Goal: Task Accomplishment & Management: Complete application form

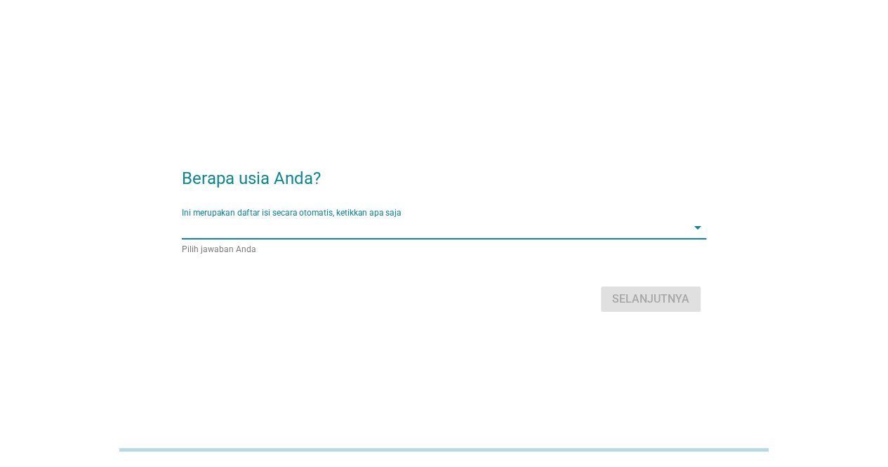
click at [411, 232] on input "Ini merupakan daftar isi secara otomatis, ketikkan apa saja" at bounding box center [434, 227] width 505 height 22
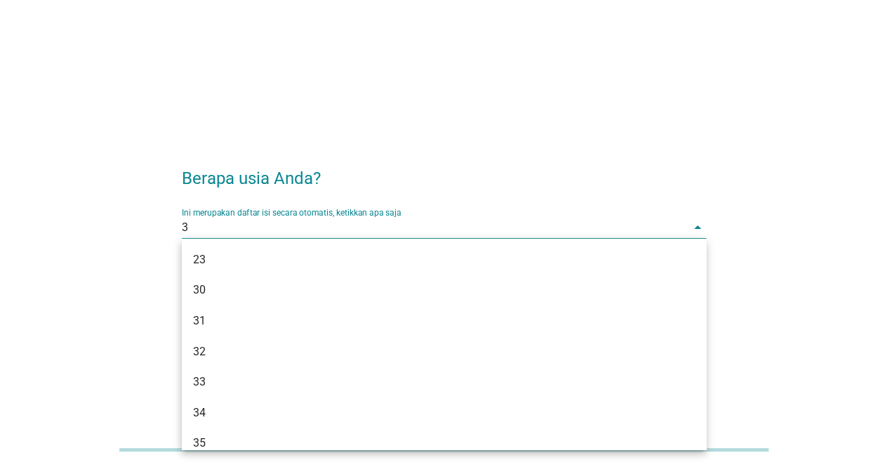
type input "31"
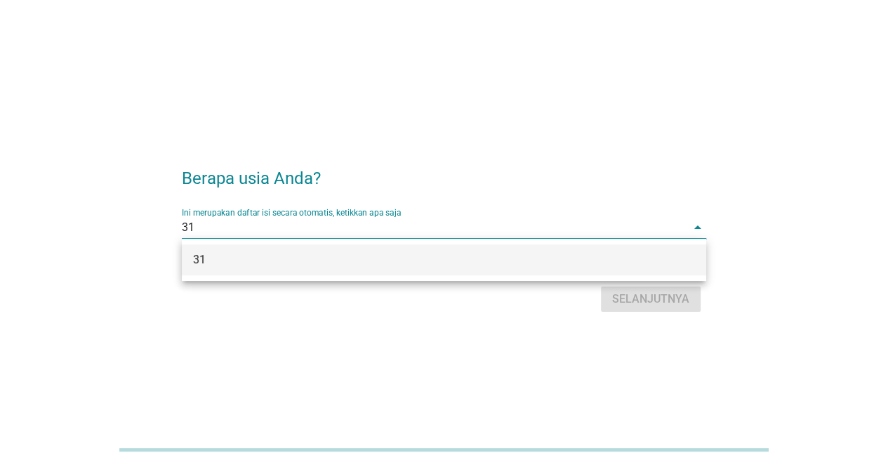
click at [431, 258] on div "31" at bounding box center [423, 259] width 460 height 17
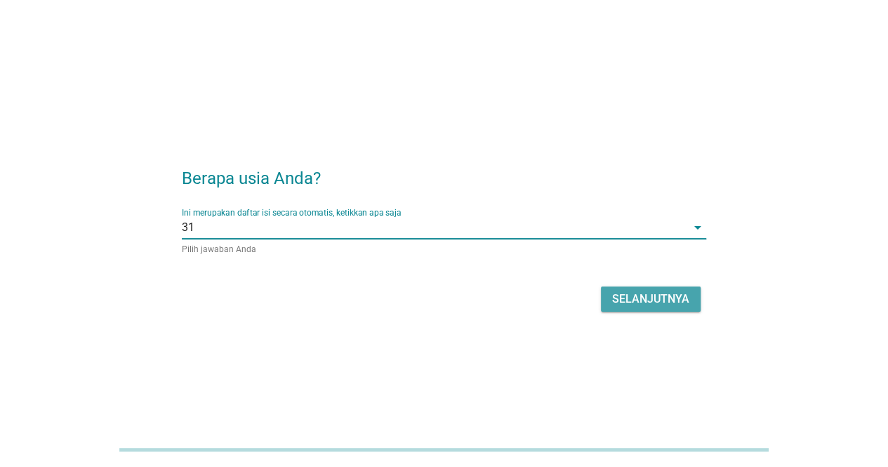
click at [643, 302] on div "Selanjutnya" at bounding box center [650, 298] width 77 height 17
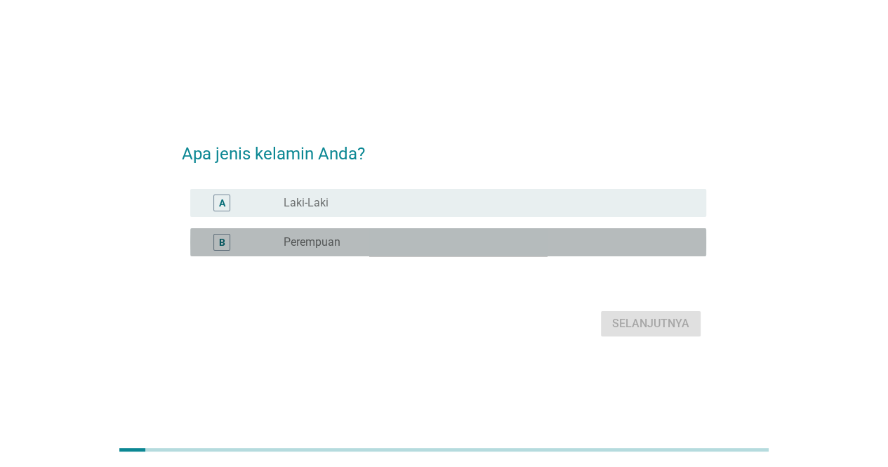
click at [300, 245] on label "Perempuan" at bounding box center [311, 242] width 57 height 14
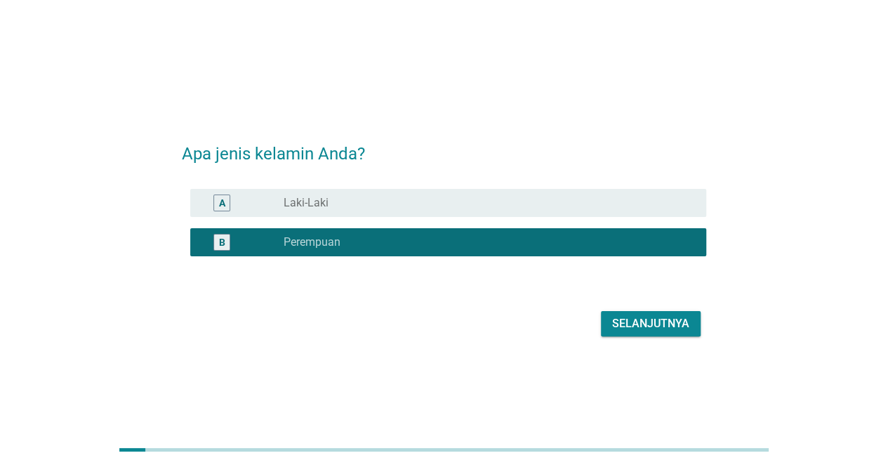
click at [678, 319] on div "Selanjutnya" at bounding box center [650, 323] width 77 height 17
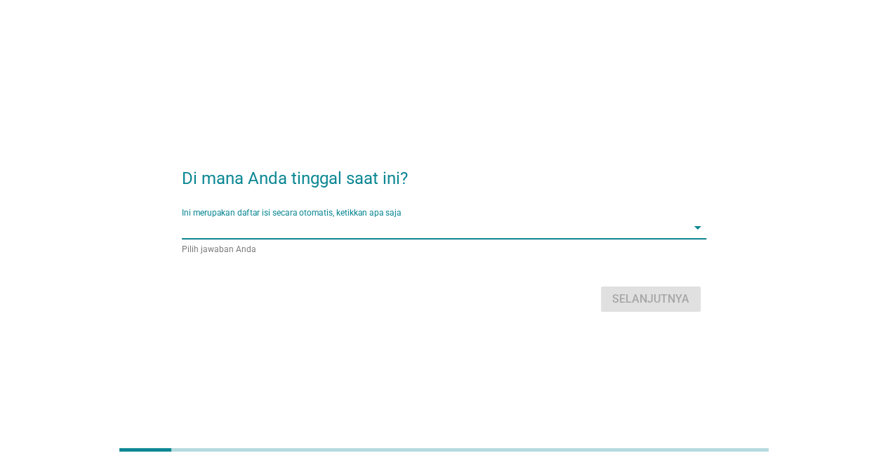
click at [340, 232] on input "Ini merupakan daftar isi secara otomatis, ketikkan apa saja" at bounding box center [434, 227] width 505 height 22
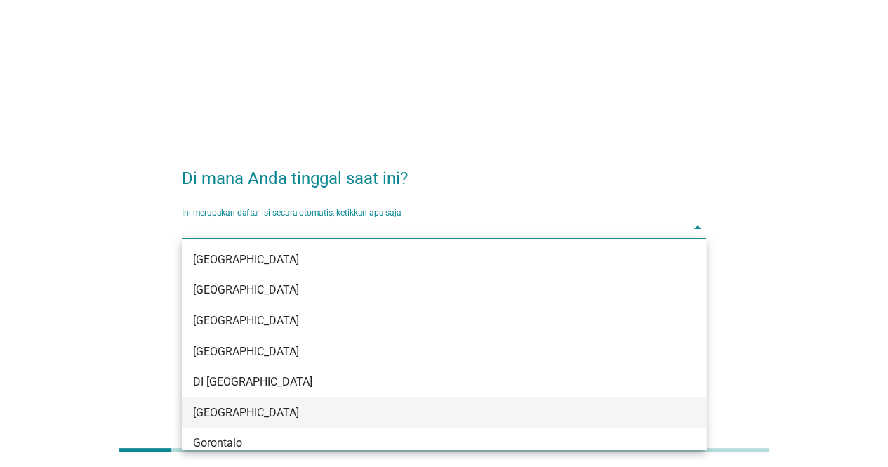
click at [246, 403] on div "[GEOGRAPHIC_DATA]" at bounding box center [444, 412] width 524 height 31
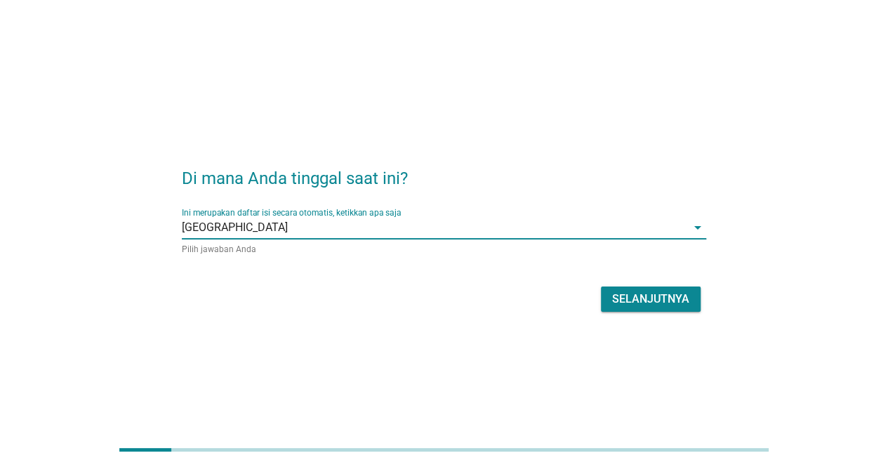
click at [608, 293] on button "Selanjutnya" at bounding box center [651, 298] width 100 height 25
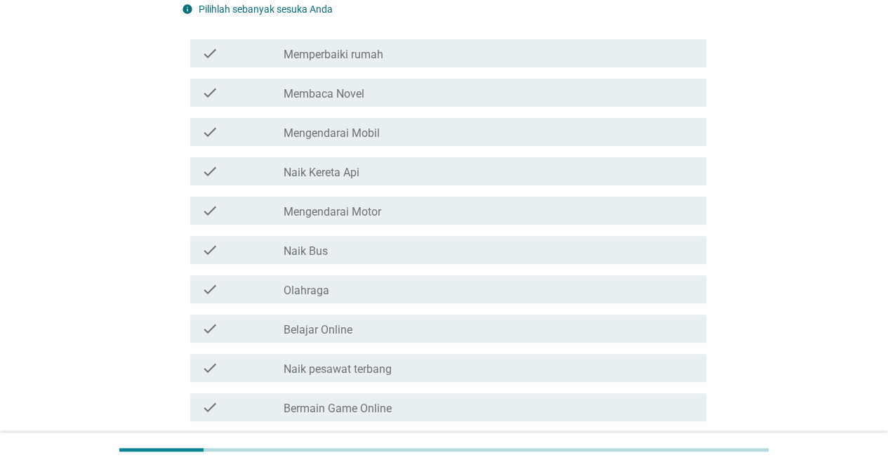
scroll to position [140, 0]
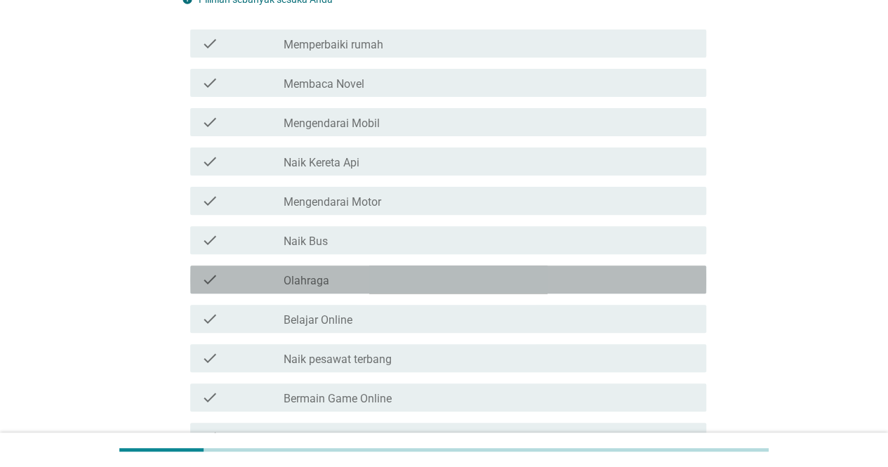
click at [331, 275] on div "check_box_outline_blank Olahraga" at bounding box center [488, 279] width 411 height 17
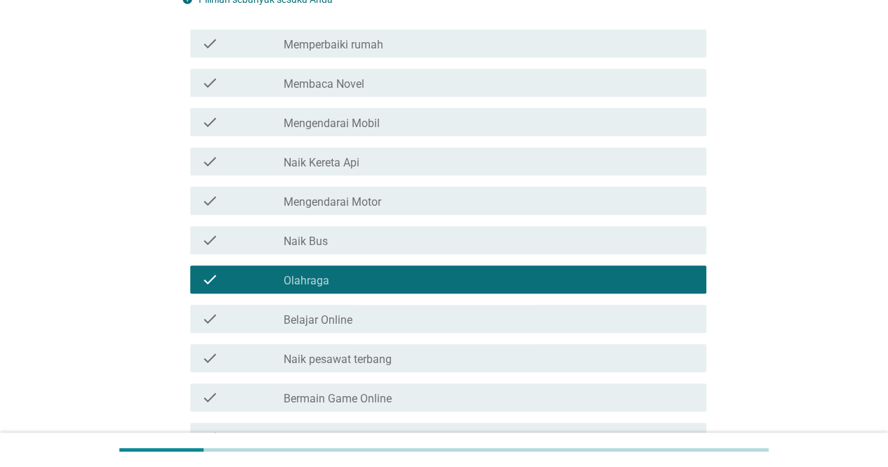
click at [394, 203] on div "check_box_outline_blank Mengendarai Motor" at bounding box center [488, 200] width 411 height 17
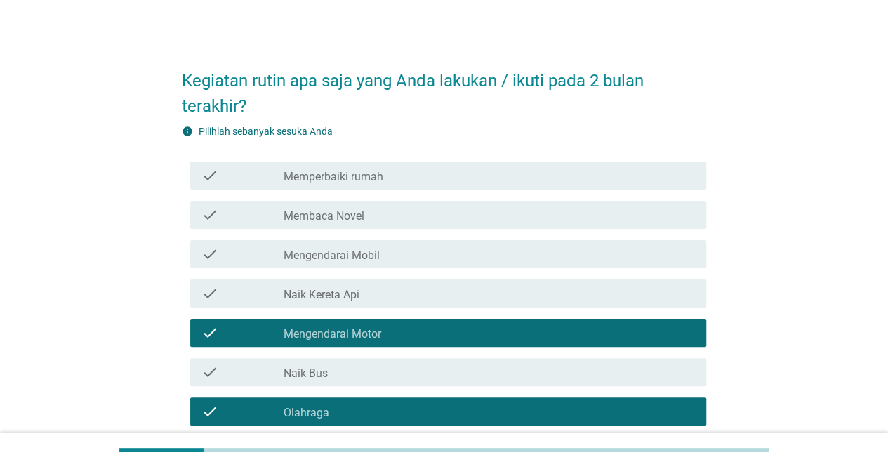
scroll to position [0, 0]
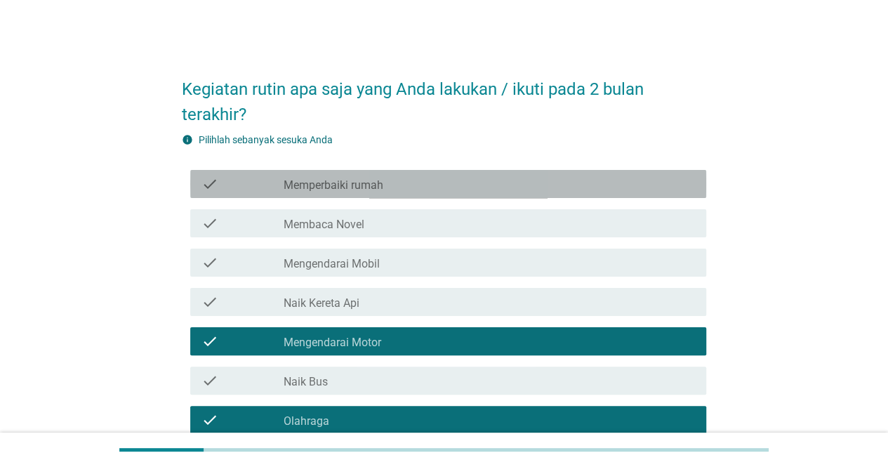
click at [378, 187] on label "Memperbaiki rumah" at bounding box center [333, 185] width 100 height 14
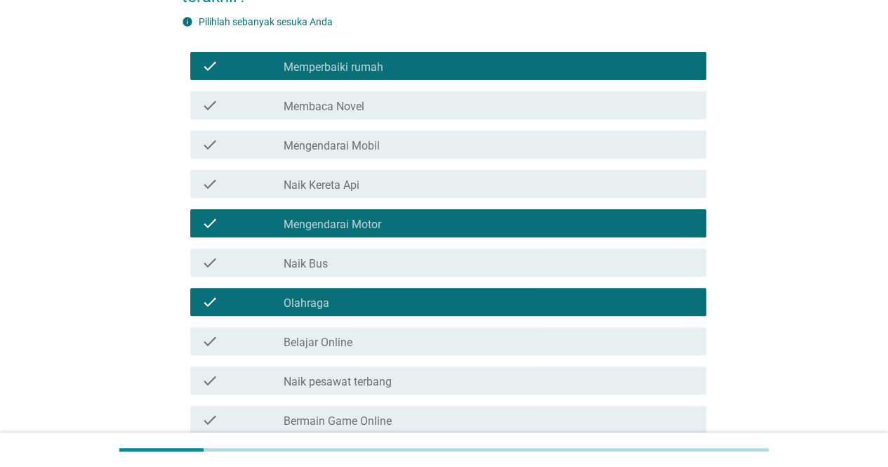
scroll to position [140, 0]
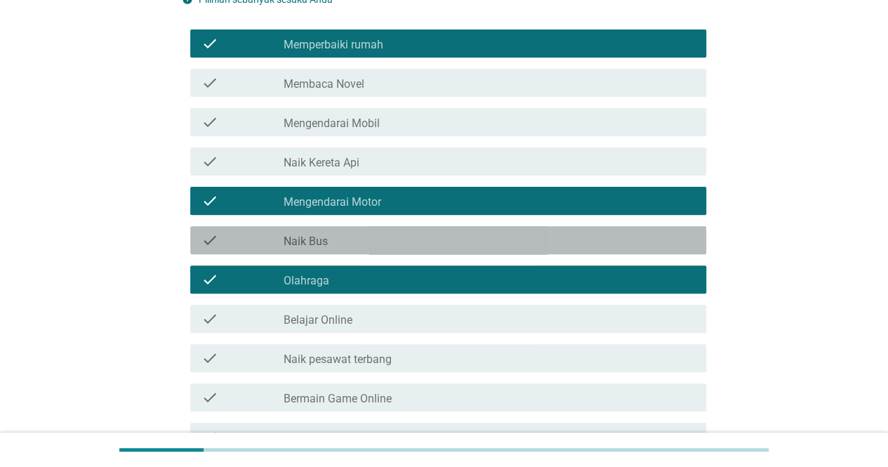
click at [352, 241] on div "check_box_outline_blank Naik Bus" at bounding box center [488, 240] width 411 height 17
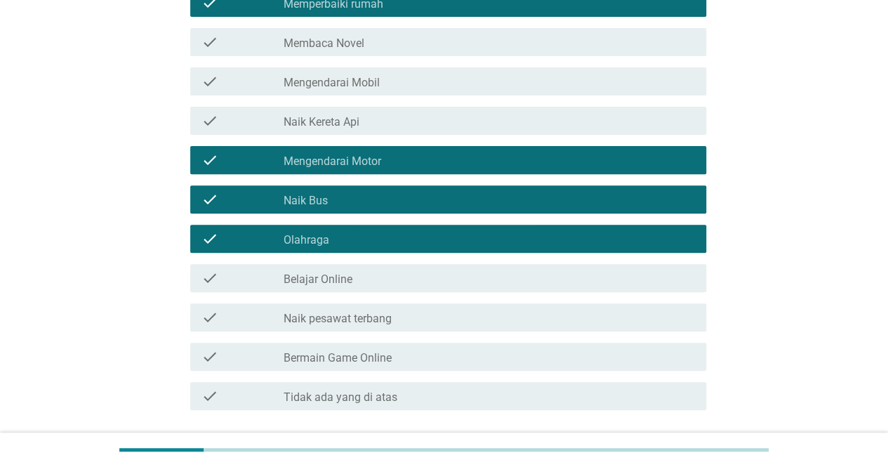
scroll to position [211, 0]
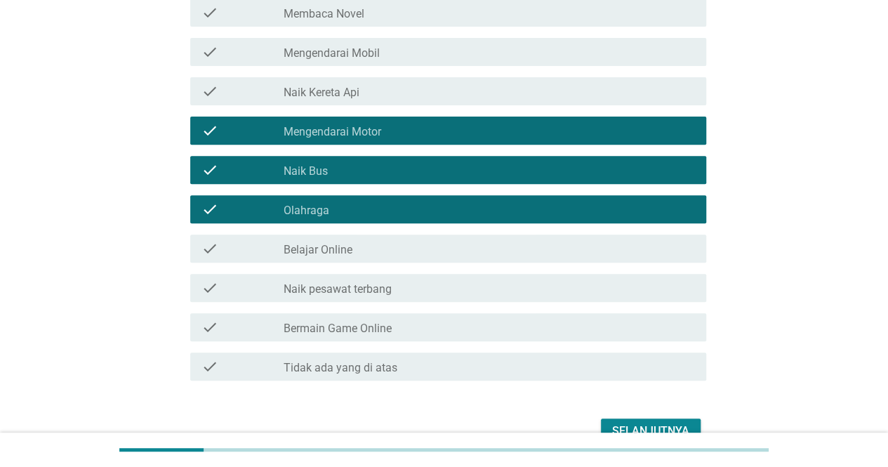
click at [450, 327] on div "check_box_outline_blank Bermain Game Online" at bounding box center [488, 327] width 411 height 17
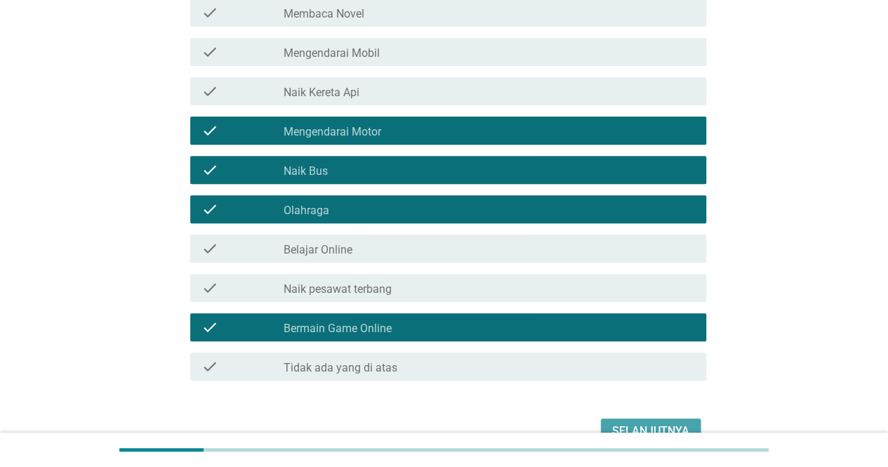
click at [629, 428] on div "Selanjutnya" at bounding box center [650, 430] width 77 height 17
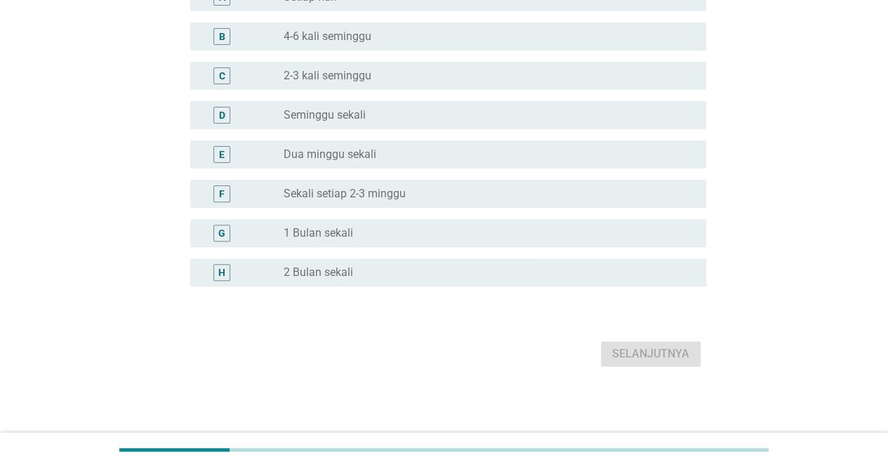
scroll to position [0, 0]
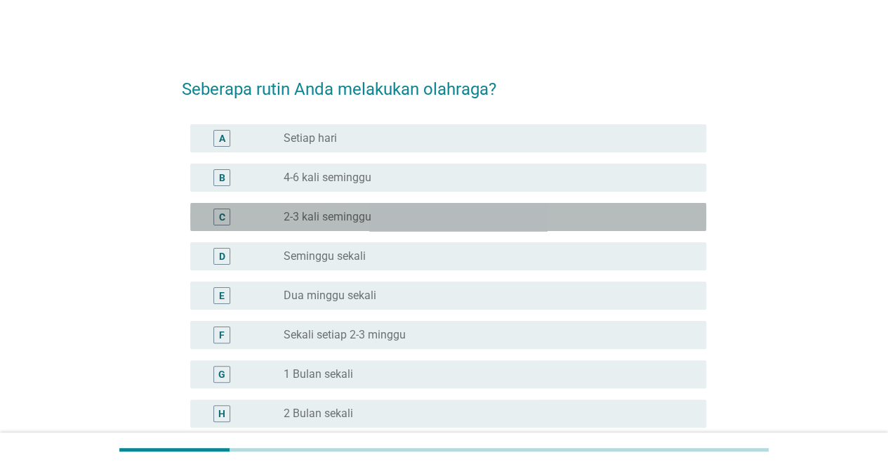
click at [365, 213] on label "2-3 kali seminggu" at bounding box center [327, 217] width 88 height 14
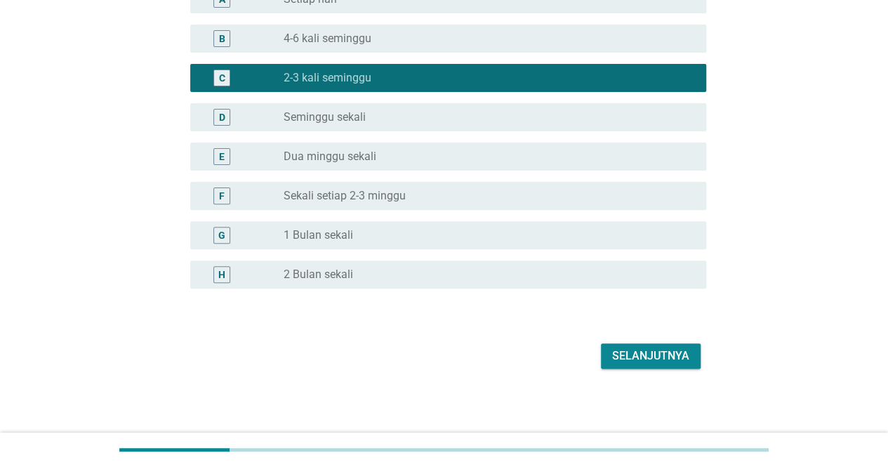
scroll to position [140, 0]
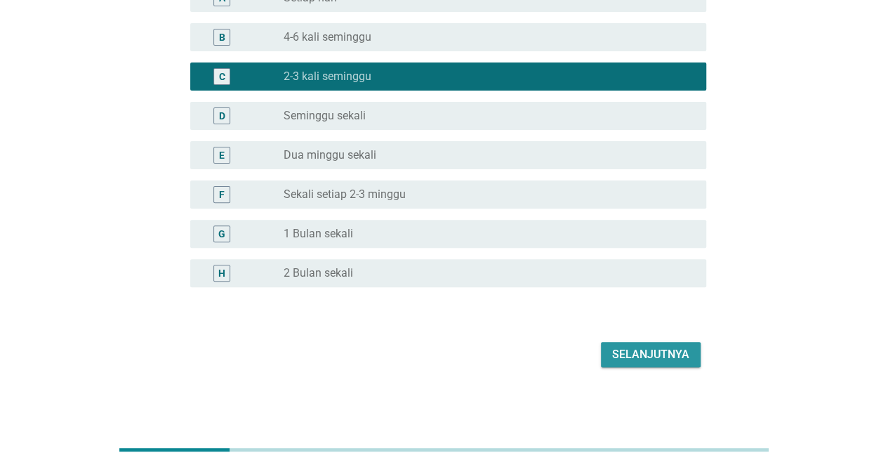
click at [660, 359] on div "Selanjutnya" at bounding box center [650, 354] width 77 height 17
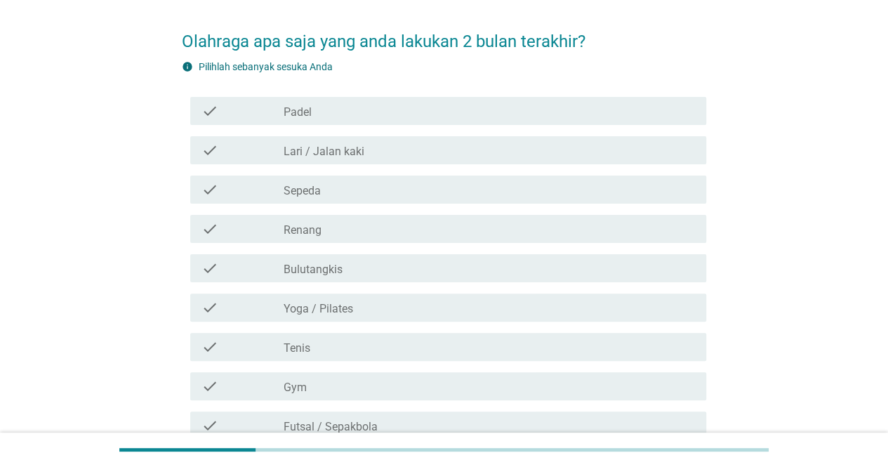
scroll to position [70, 0]
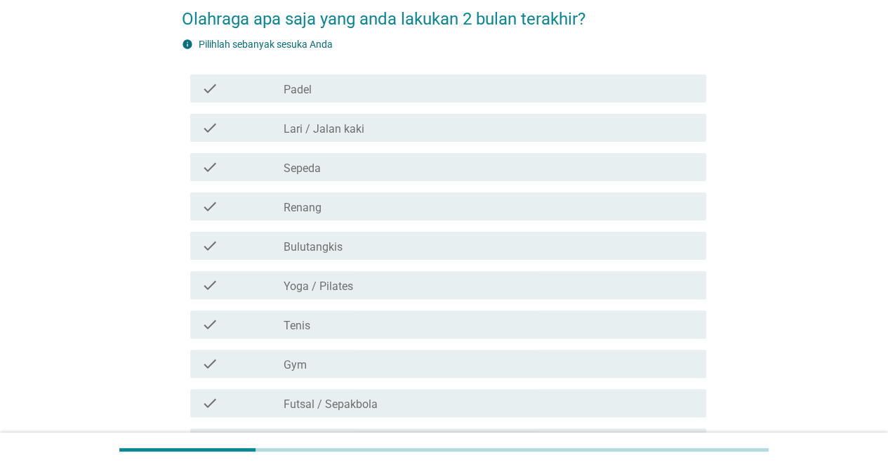
click at [338, 124] on label "Lari / Jalan kaki" at bounding box center [323, 129] width 81 height 14
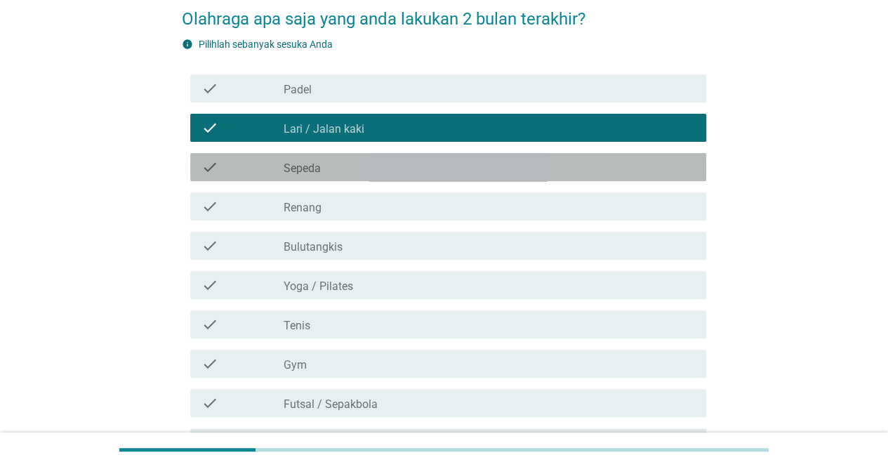
click at [331, 166] on div "check_box_outline_blank Sepeda" at bounding box center [488, 167] width 411 height 17
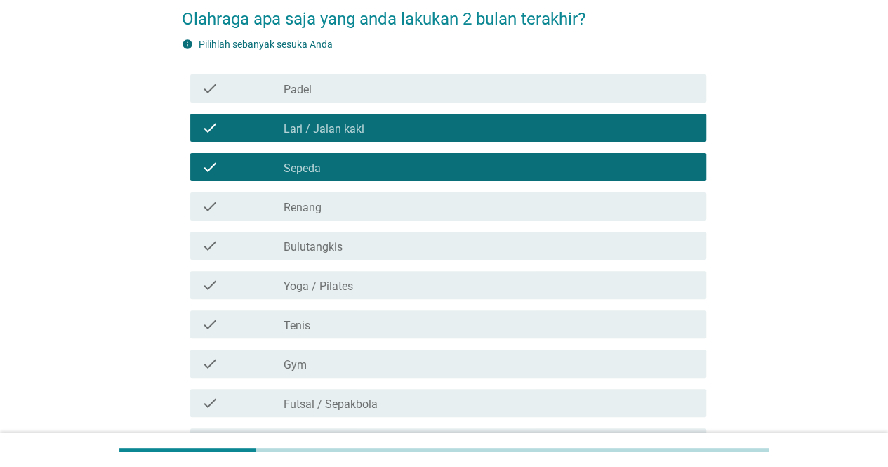
click at [323, 203] on div "check_box_outline_blank Renang" at bounding box center [488, 206] width 411 height 17
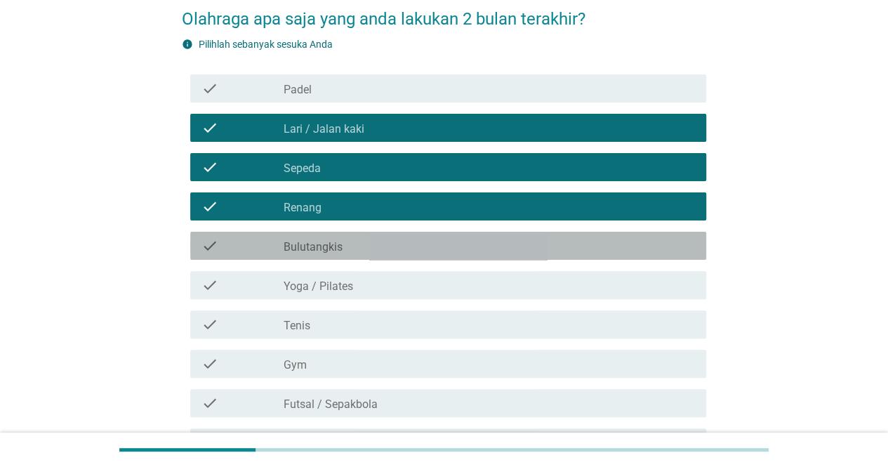
click at [327, 242] on label "Bulutangkis" at bounding box center [312, 247] width 59 height 14
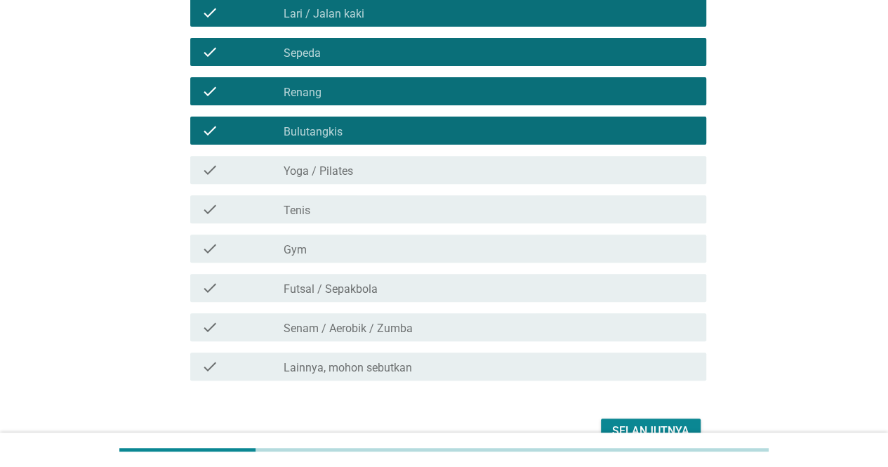
scroll to position [262, 0]
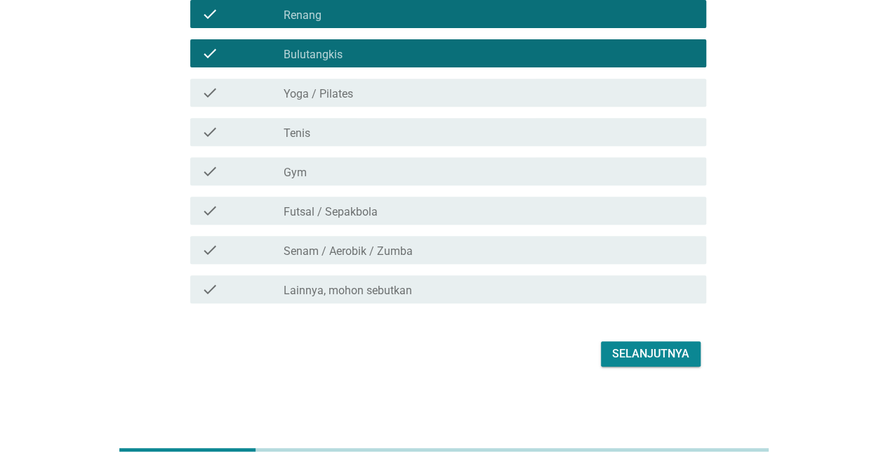
click at [639, 349] on div "Selanjutnya" at bounding box center [650, 353] width 77 height 17
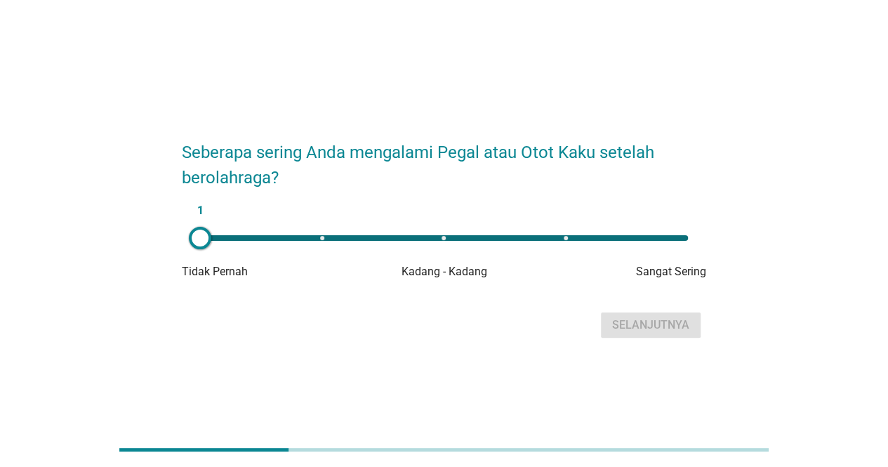
click at [444, 236] on div "1" at bounding box center [444, 238] width 488 height 6
type input "3"
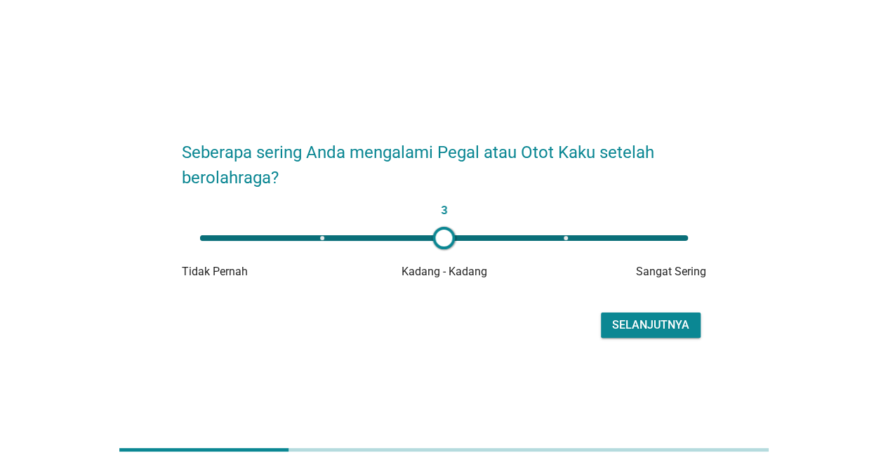
click at [632, 335] on button "Selanjutnya" at bounding box center [651, 324] width 100 height 25
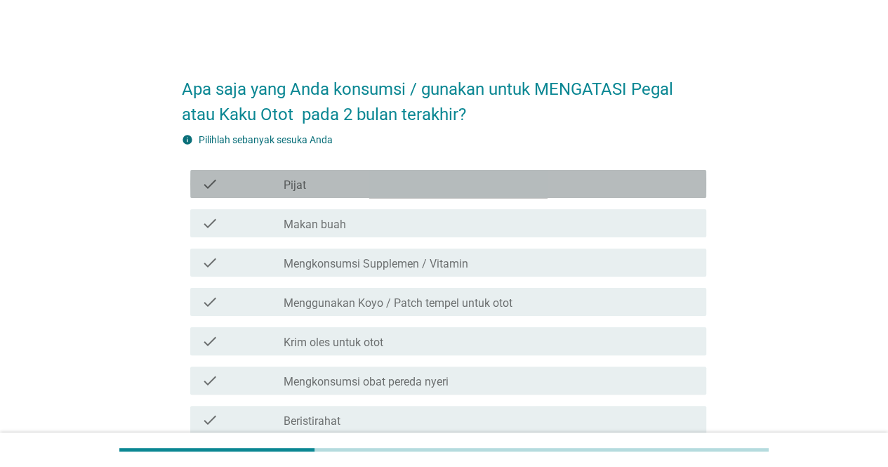
click at [361, 193] on div "check check_box_outline_blank Pijat" at bounding box center [448, 184] width 516 height 28
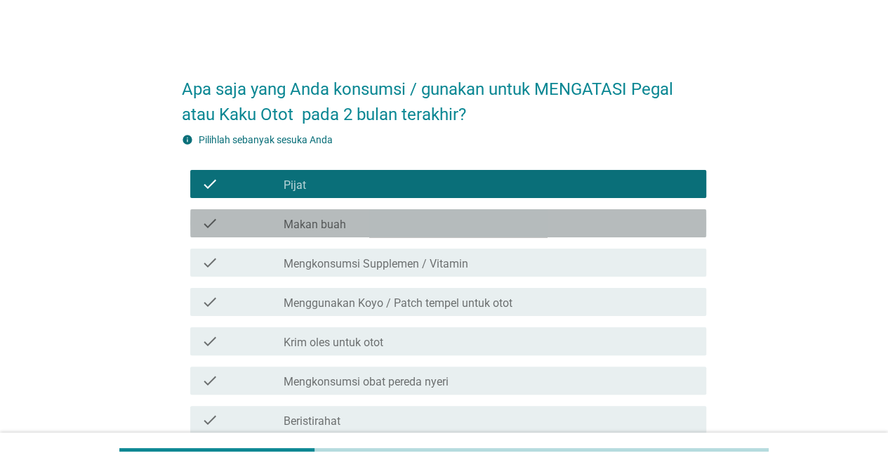
click at [361, 230] on div "check_box_outline_blank Makan buah" at bounding box center [488, 223] width 411 height 17
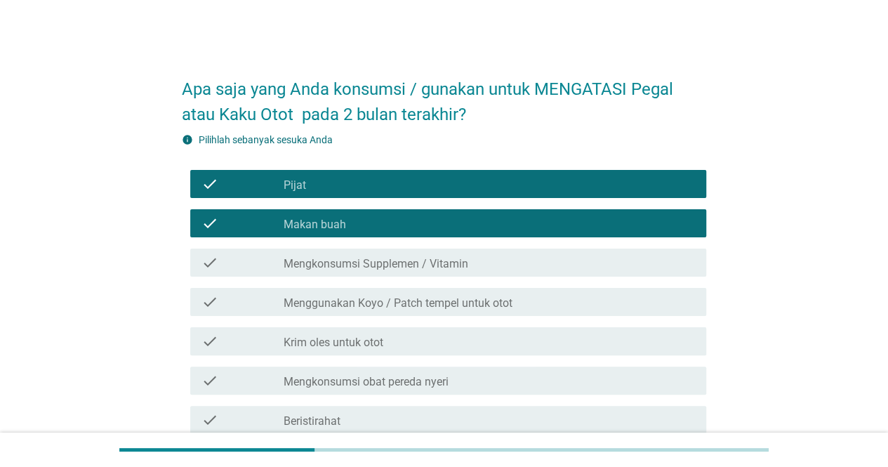
click at [358, 422] on div "check_box_outline_blank Beristirahat" at bounding box center [488, 419] width 411 height 17
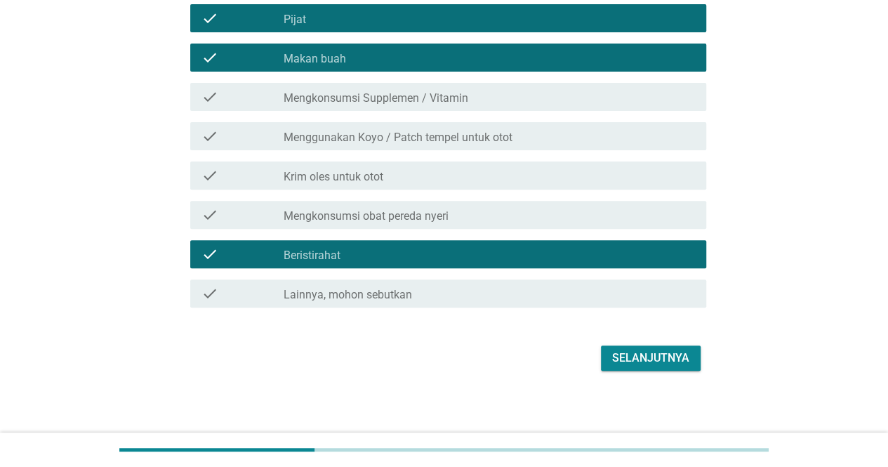
scroll to position [170, 0]
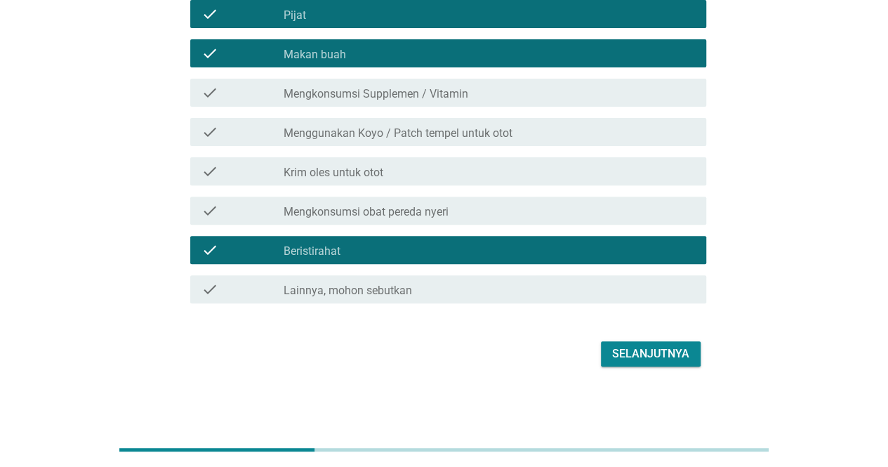
click at [624, 349] on div "Selanjutnya" at bounding box center [650, 353] width 77 height 17
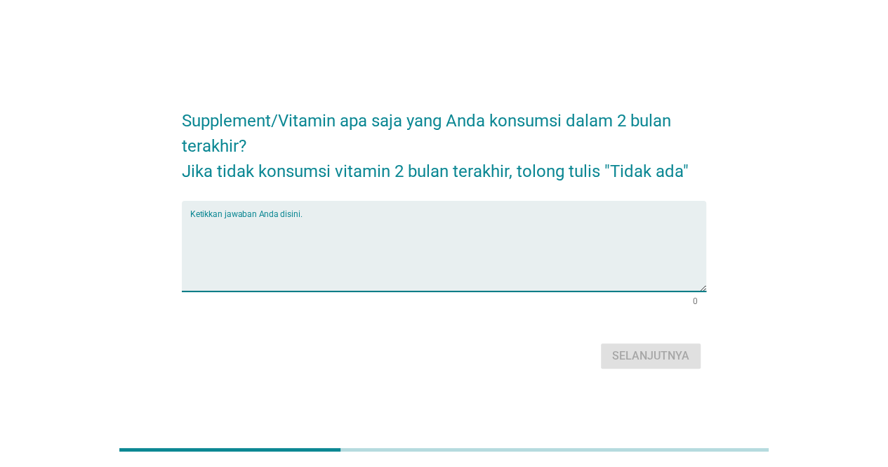
click at [309, 225] on textarea "Ketikkan jawaban Anda disini." at bounding box center [448, 255] width 516 height 74
type textarea "Tidak ada"
click at [660, 359] on div "Selanjutnya" at bounding box center [650, 355] width 77 height 17
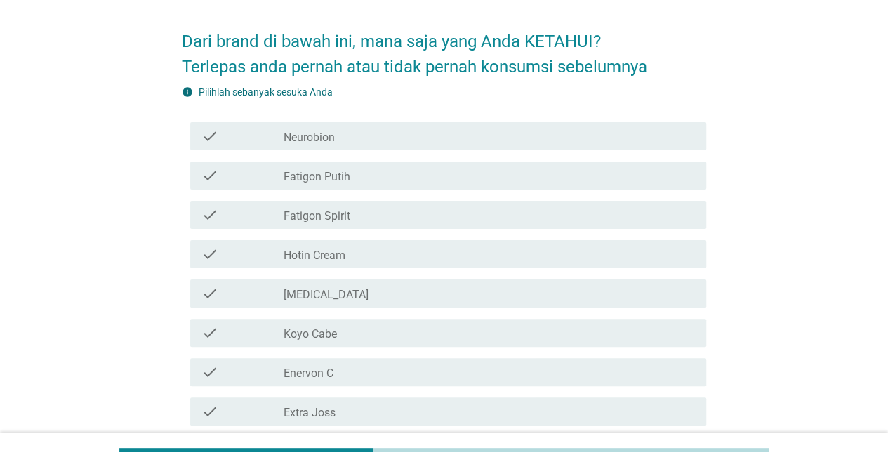
scroll to position [70, 0]
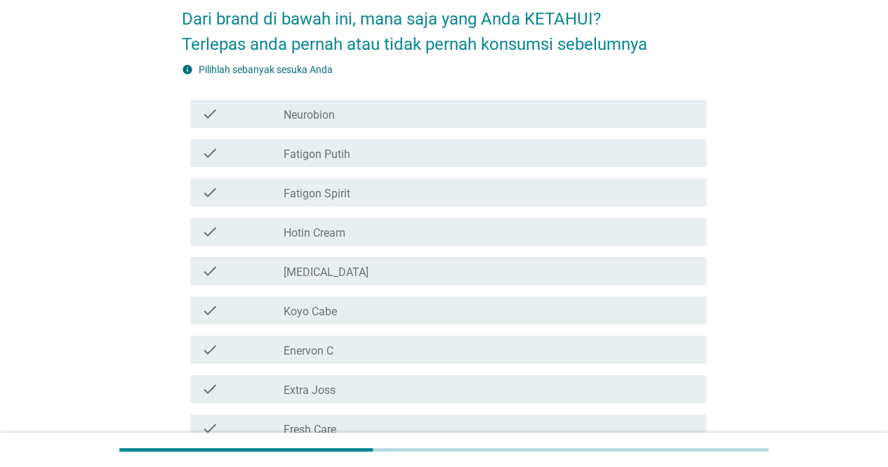
click at [341, 117] on div "check_box_outline_blank Neurobion" at bounding box center [488, 113] width 411 height 17
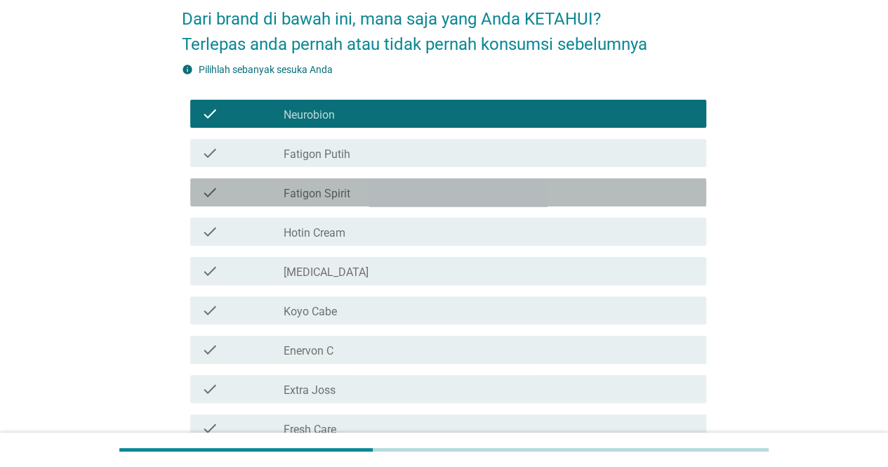
click at [391, 187] on div "check_box_outline_blank Fatigon Spirit" at bounding box center [488, 192] width 411 height 17
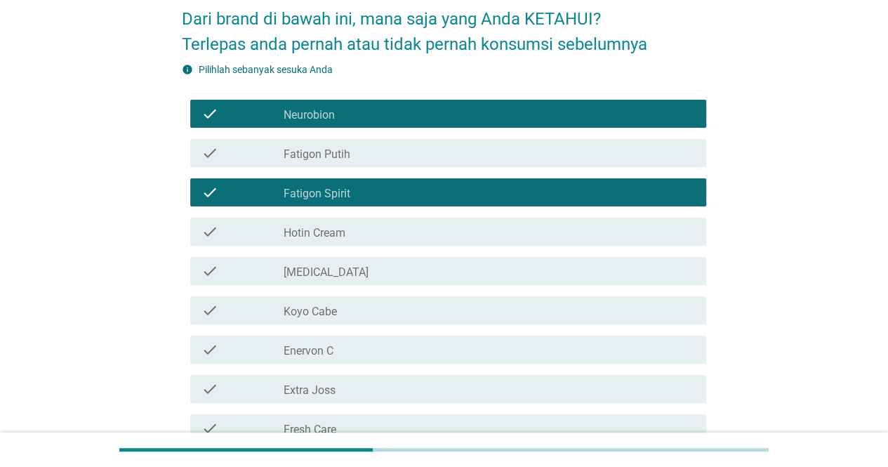
scroll to position [140, 0]
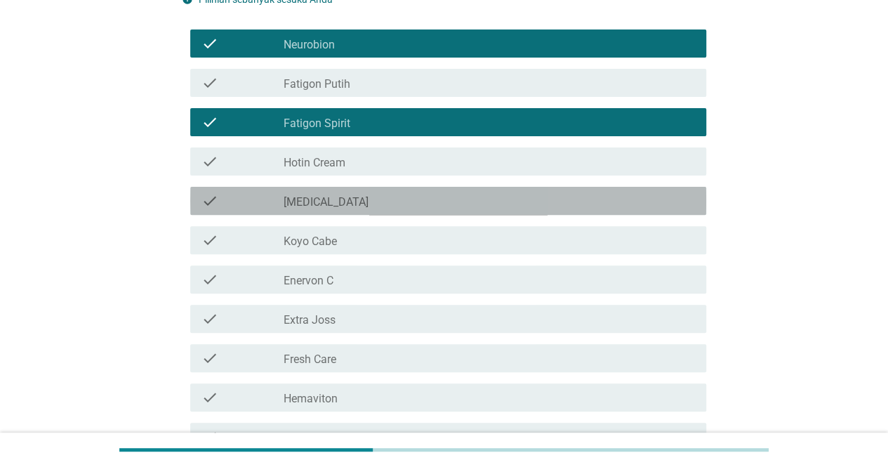
click at [366, 200] on div "check_box_outline_blank [MEDICAL_DATA]" at bounding box center [488, 200] width 411 height 17
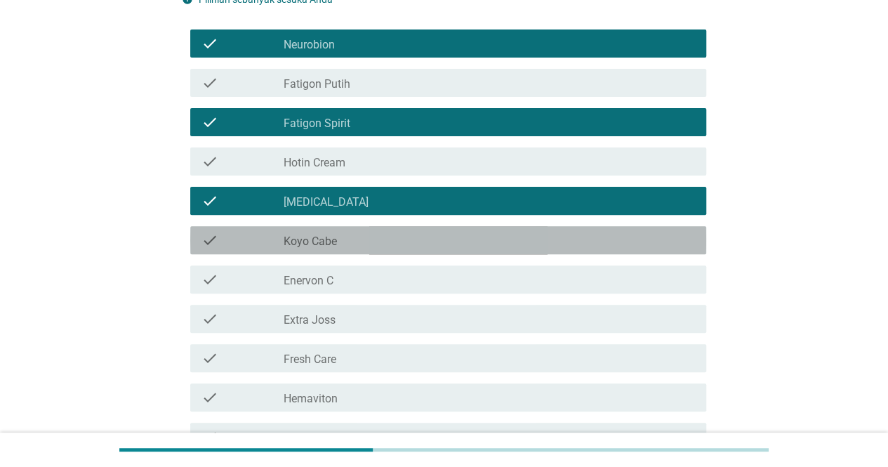
click at [356, 241] on div "check_box_outline_blank Koyo Cabe" at bounding box center [488, 240] width 411 height 17
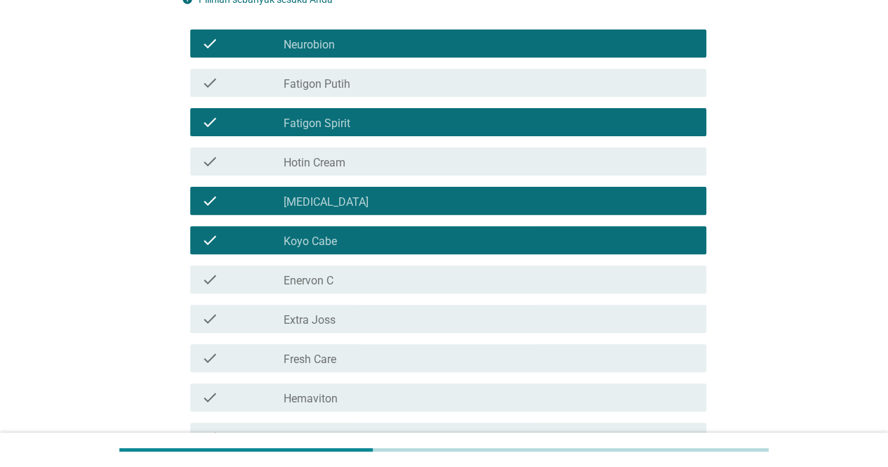
click at [340, 280] on div "check_box_outline_blank Enervon C" at bounding box center [488, 279] width 411 height 17
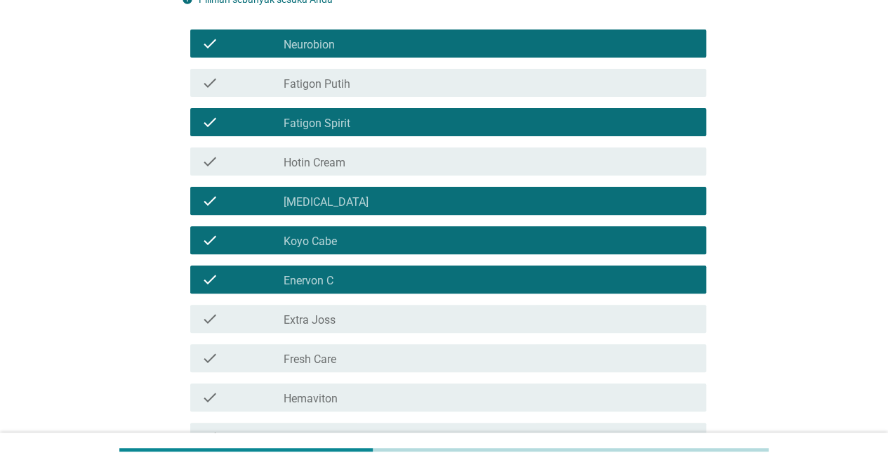
scroll to position [211, 0]
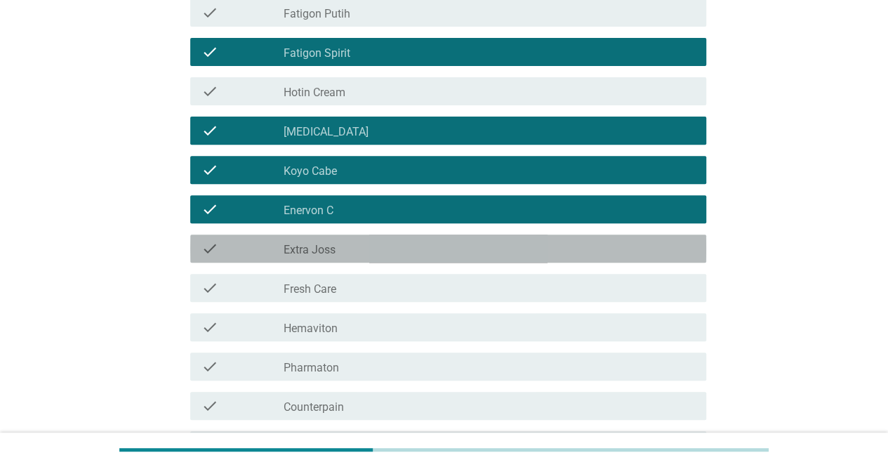
click at [341, 241] on div "check_box_outline_blank Extra Joss" at bounding box center [488, 248] width 411 height 17
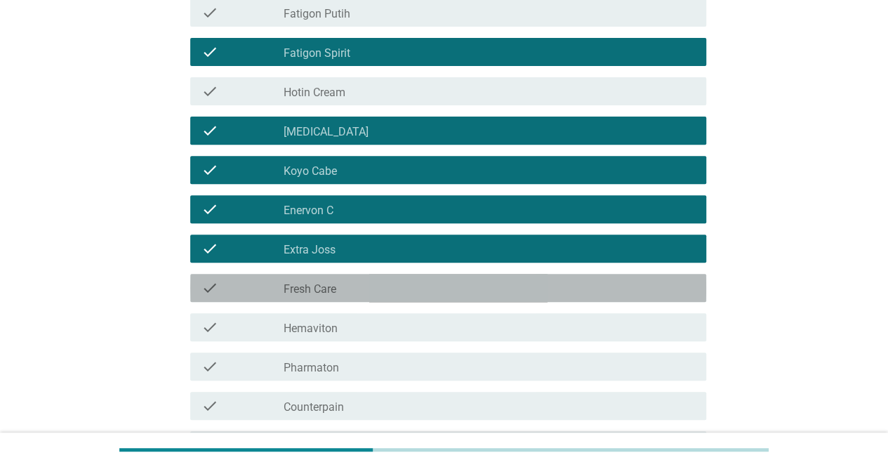
click at [342, 293] on div "check_box_outline_blank Fresh Care" at bounding box center [488, 287] width 411 height 17
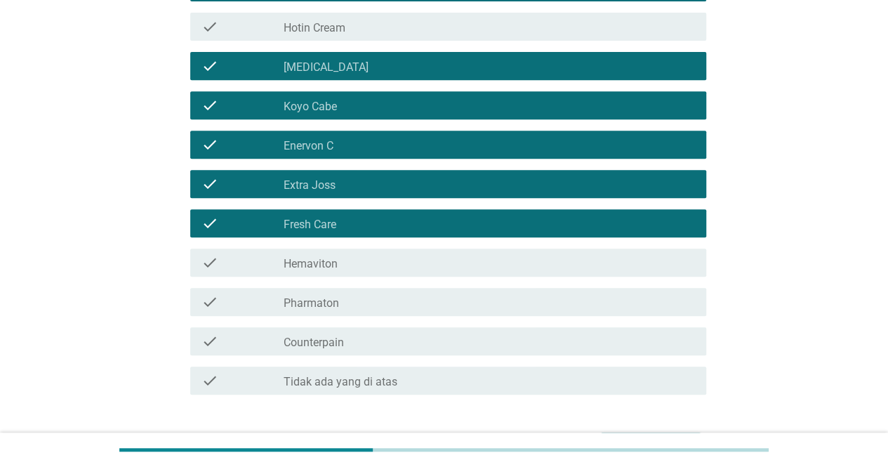
scroll to position [351, 0]
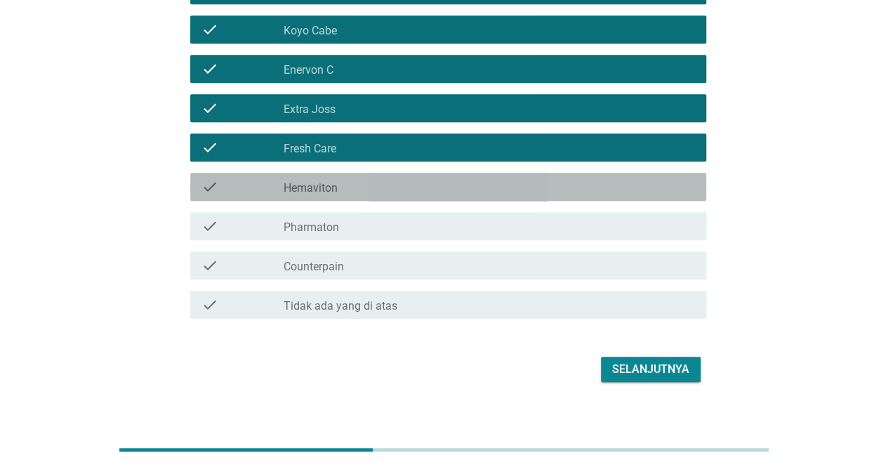
click at [345, 192] on div "check_box_outline_blank Hemaviton" at bounding box center [488, 186] width 411 height 17
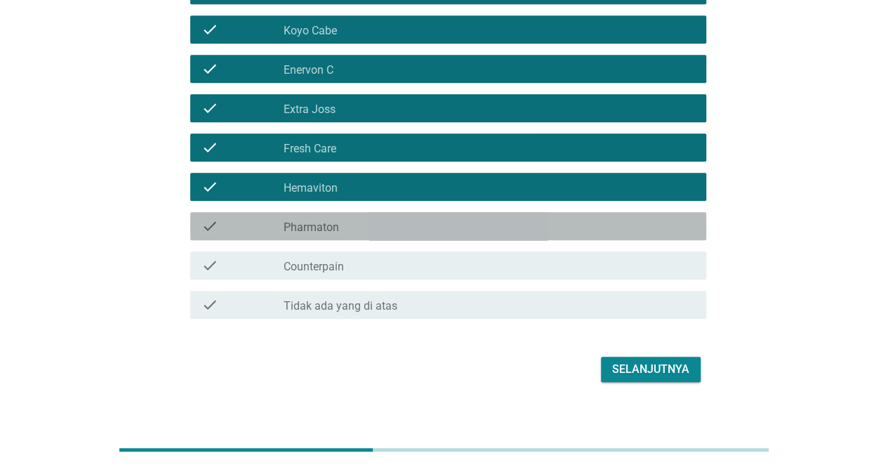
click at [345, 224] on div "check_box_outline_blank Pharmaton" at bounding box center [488, 226] width 411 height 17
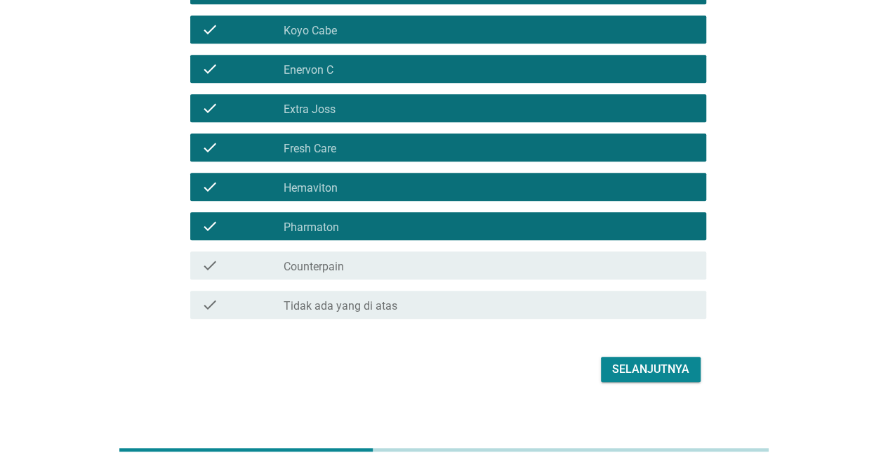
click at [348, 260] on div "check_box_outline_blank Counterpain" at bounding box center [488, 265] width 411 height 17
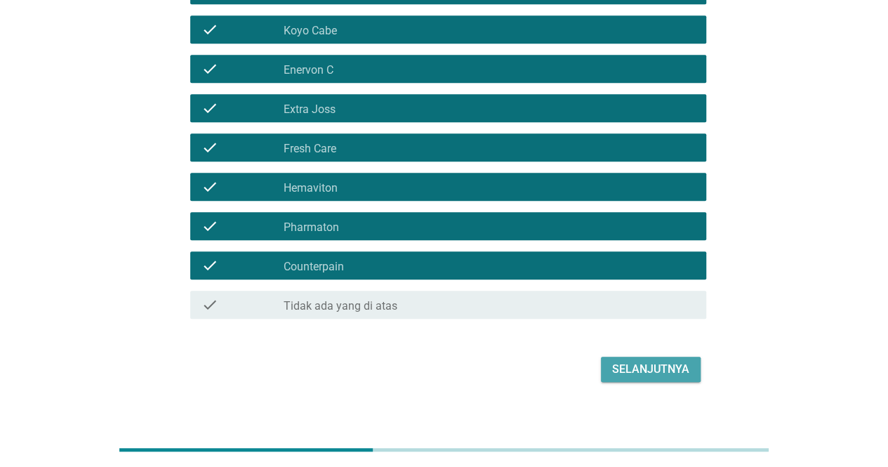
click at [626, 365] on div "Selanjutnya" at bounding box center [650, 369] width 77 height 17
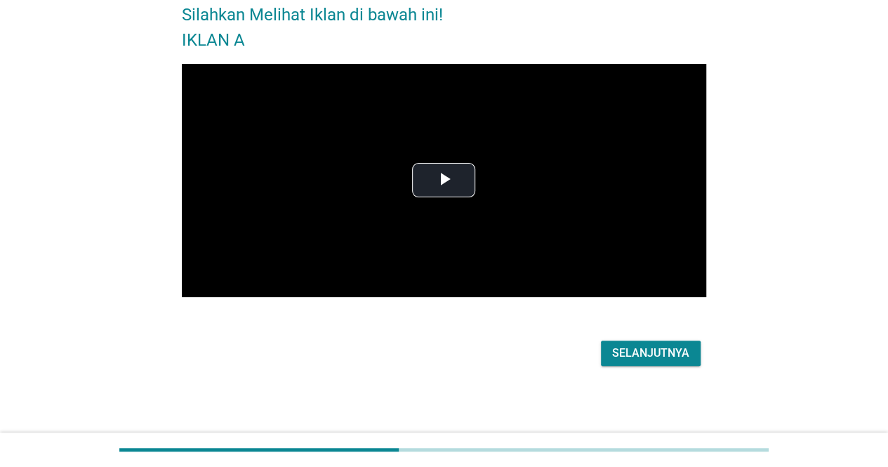
scroll to position [0, 0]
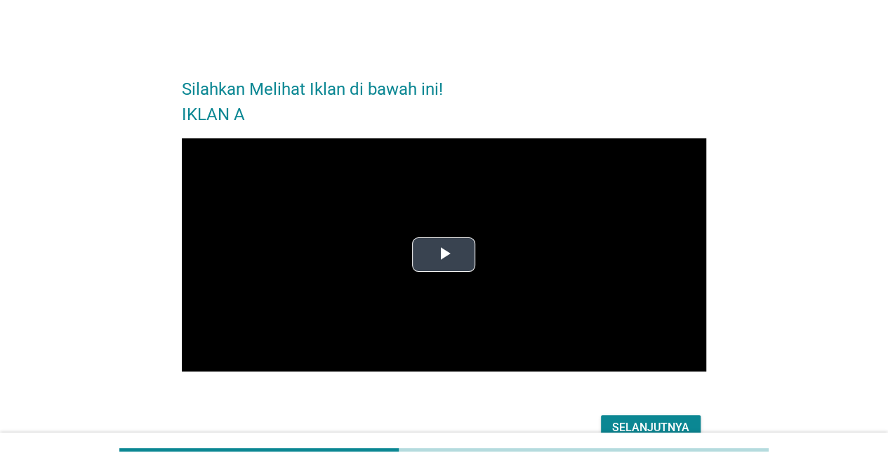
click at [443, 255] on span "Video Player" at bounding box center [443, 255] width 0 height 0
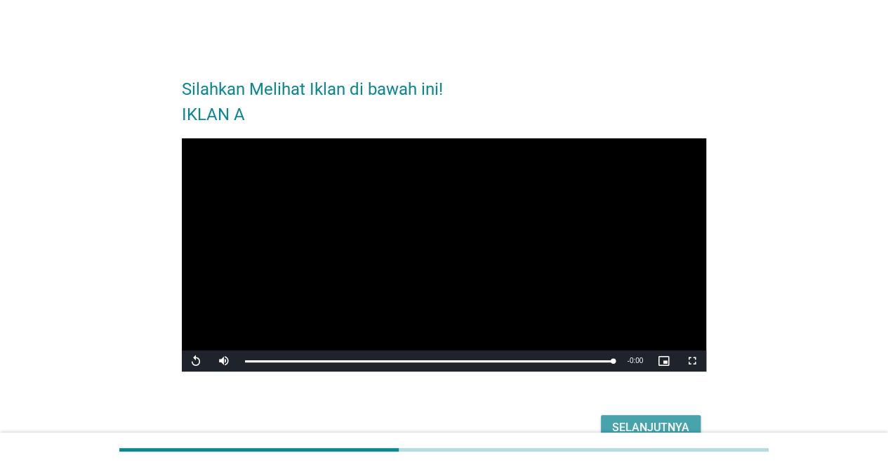
click at [674, 428] on div "Selanjutnya" at bounding box center [650, 427] width 77 height 17
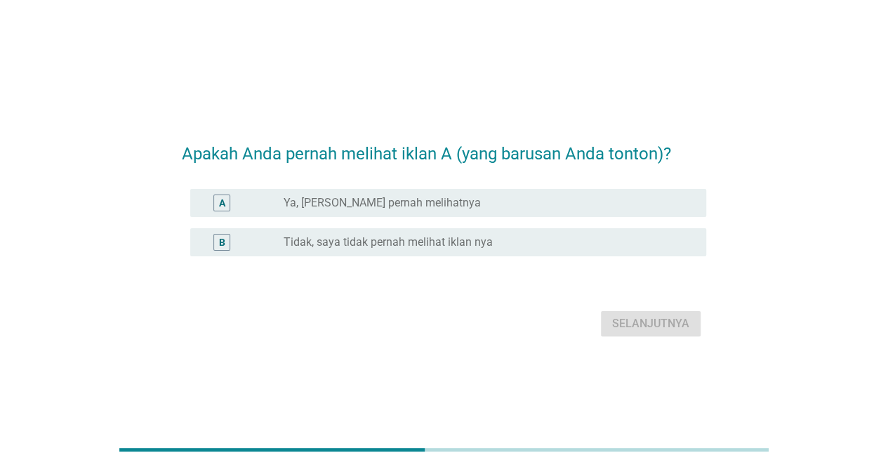
click at [390, 248] on label "Tidak, saya tidak pernah melihat iklan nya" at bounding box center [387, 242] width 209 height 14
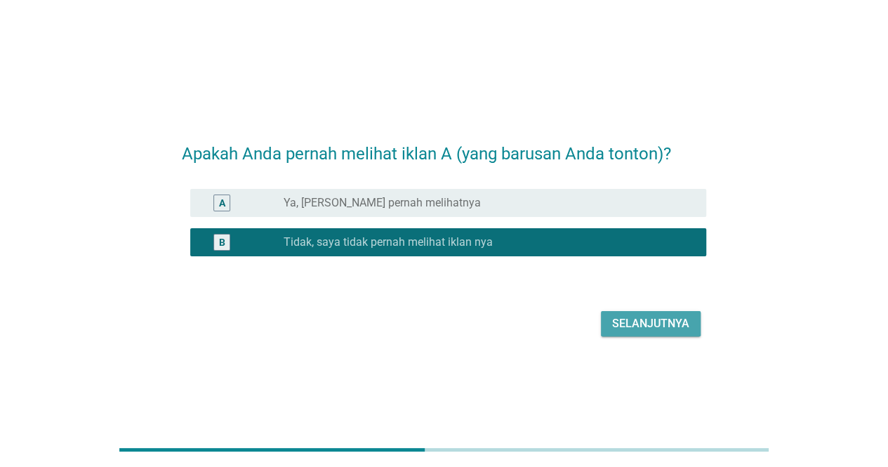
click at [620, 325] on div "Selanjutnya" at bounding box center [650, 323] width 77 height 17
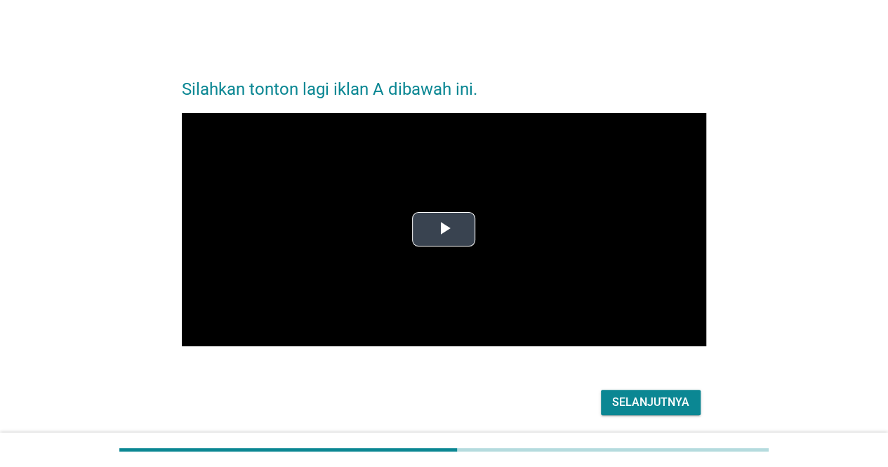
click at [443, 229] on span "Video Player" at bounding box center [443, 229] width 0 height 0
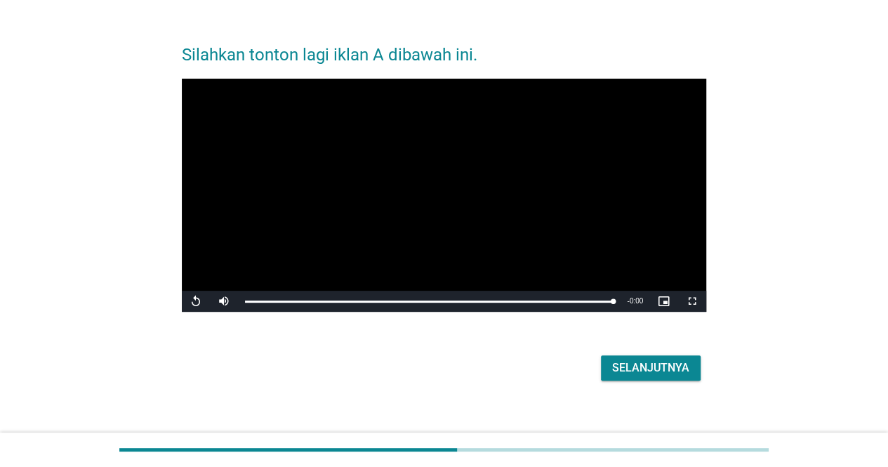
scroll to position [48, 0]
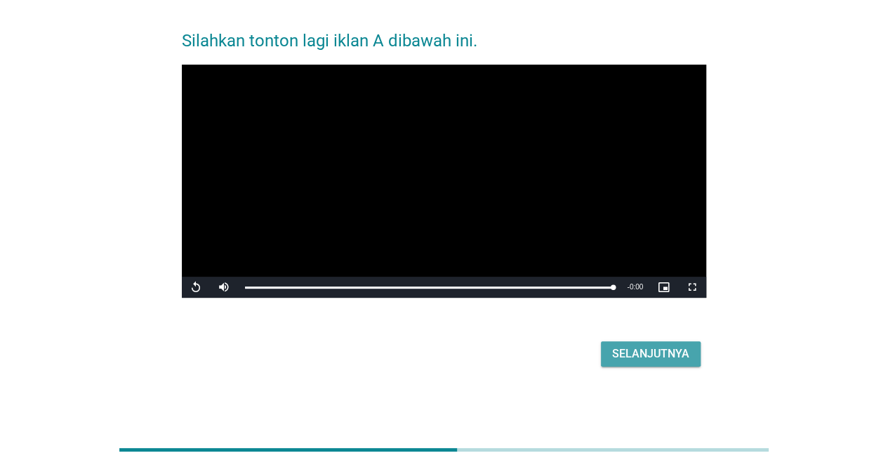
click at [632, 348] on div "Selanjutnya" at bounding box center [650, 353] width 77 height 17
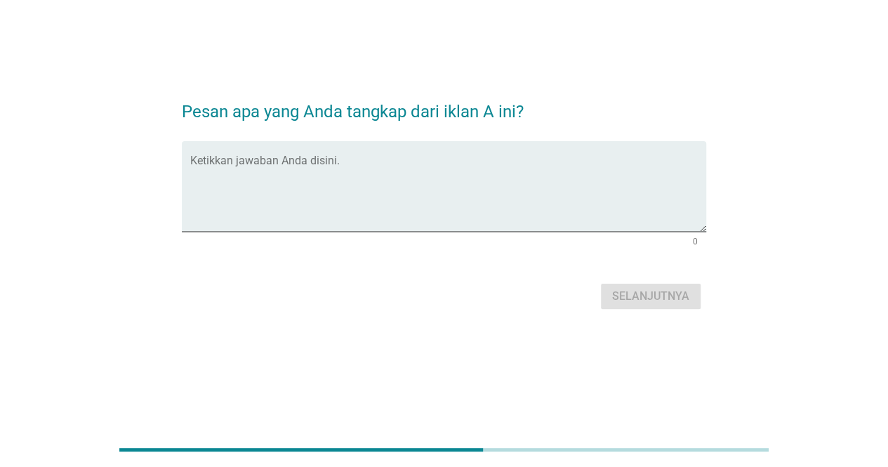
scroll to position [0, 0]
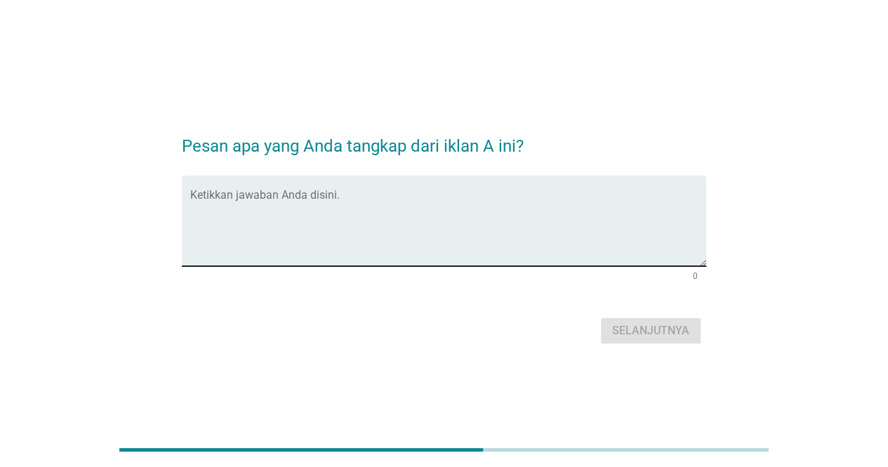
click at [284, 187] on div "Ketikkan jawaban Anda disini." at bounding box center [448, 220] width 516 height 91
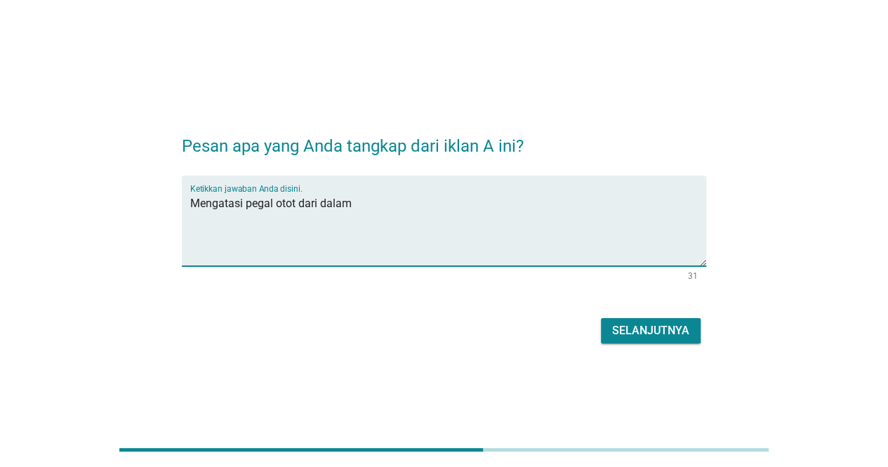
type textarea "Mengatasi pegal otot dari dalam"
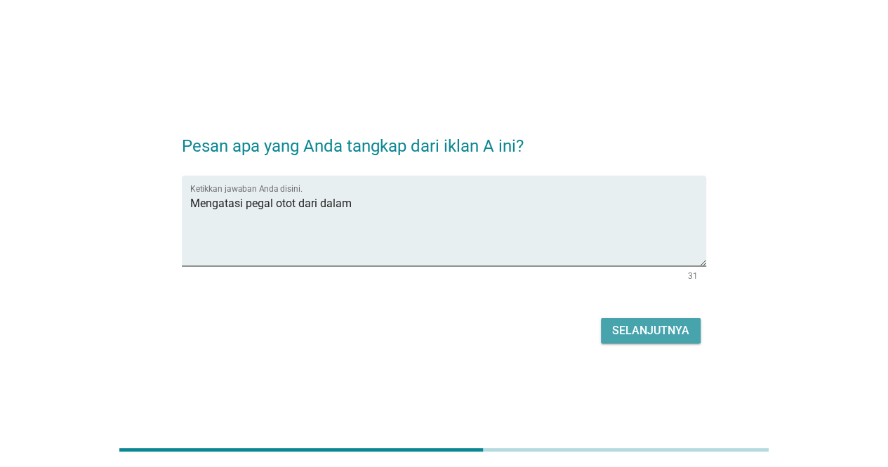
click at [626, 335] on div "Selanjutnya" at bounding box center [650, 330] width 77 height 17
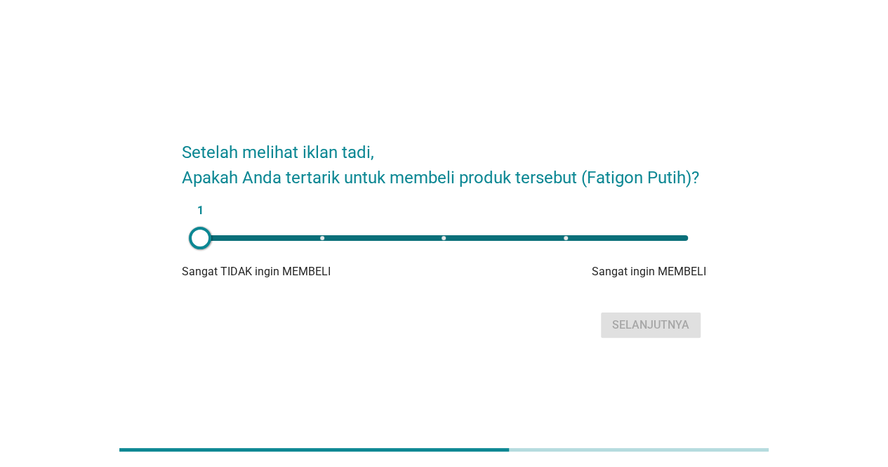
click at [443, 235] on div "1" at bounding box center [444, 238] width 488 height 6
type input "3"
click at [622, 321] on div "Selanjutnya" at bounding box center [650, 324] width 77 height 17
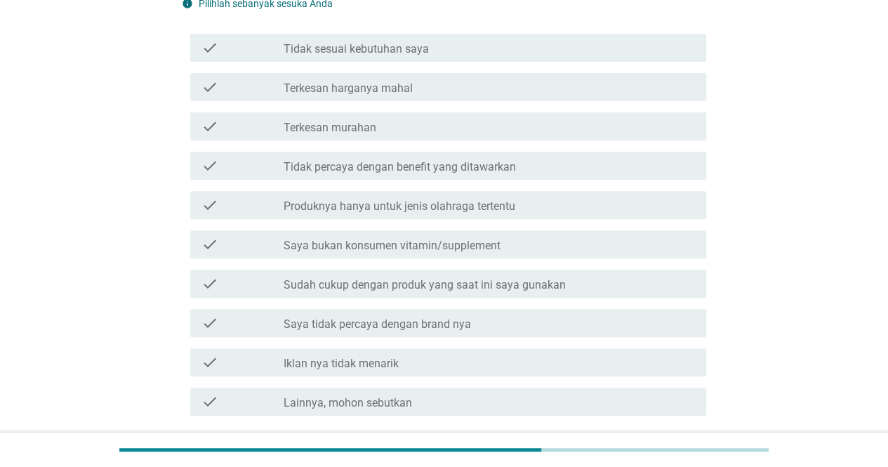
scroll to position [140, 0]
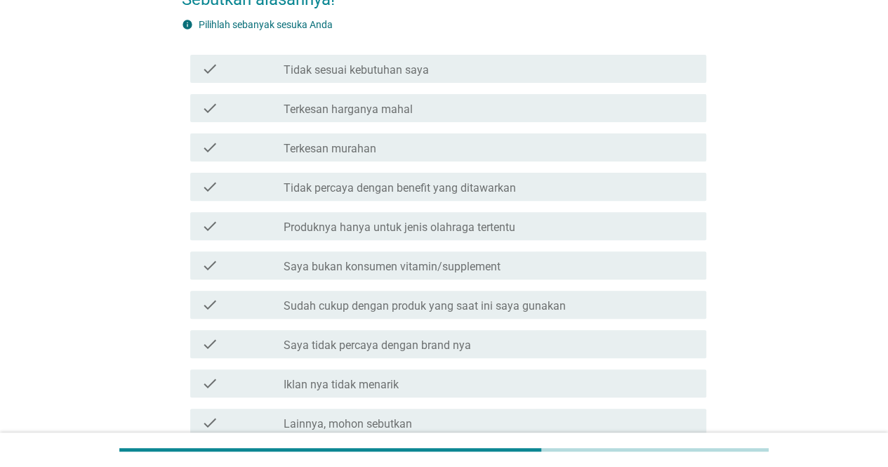
click at [452, 220] on label "Produknya hanya untuk jenis olahraga tertentu" at bounding box center [399, 227] width 232 height 14
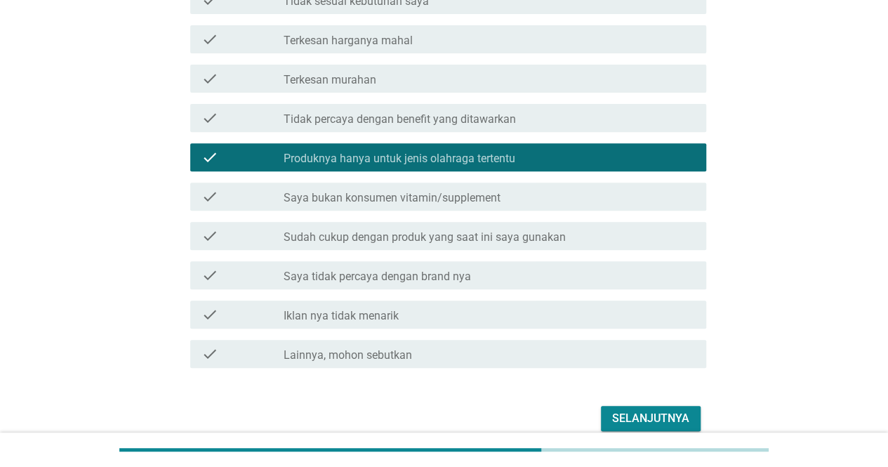
scroll to position [274, 0]
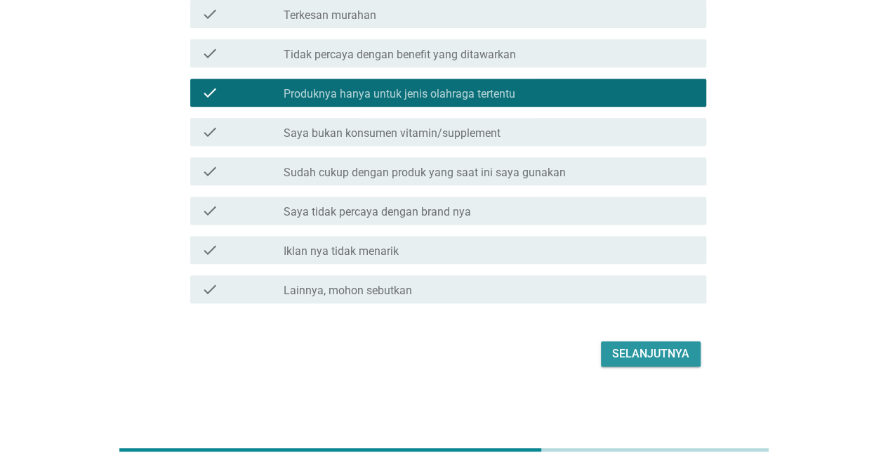
click at [632, 343] on button "Selanjutnya" at bounding box center [651, 353] width 100 height 25
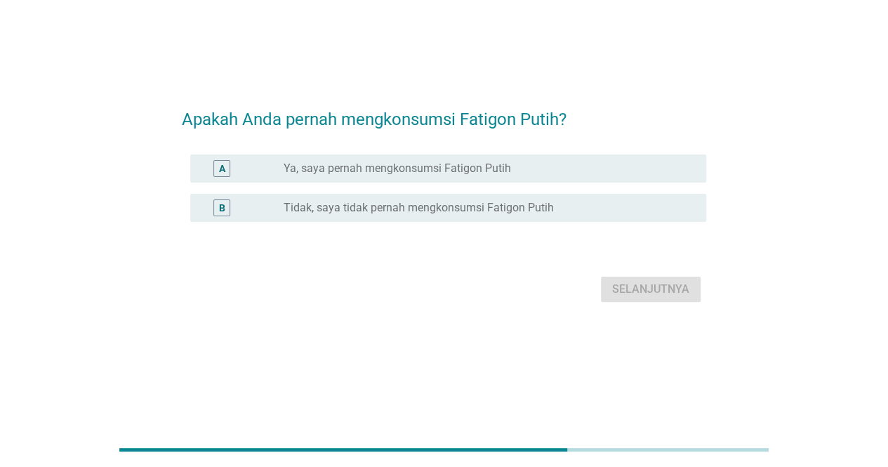
scroll to position [0, 0]
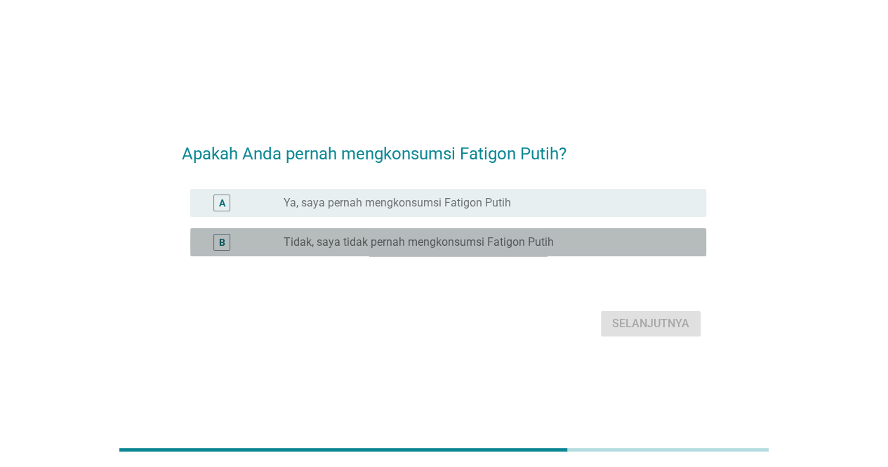
click at [464, 253] on div "B radio_button_unchecked Tidak, saya tidak pernah mengkonsumsi Fatigon Putih" at bounding box center [448, 242] width 516 height 28
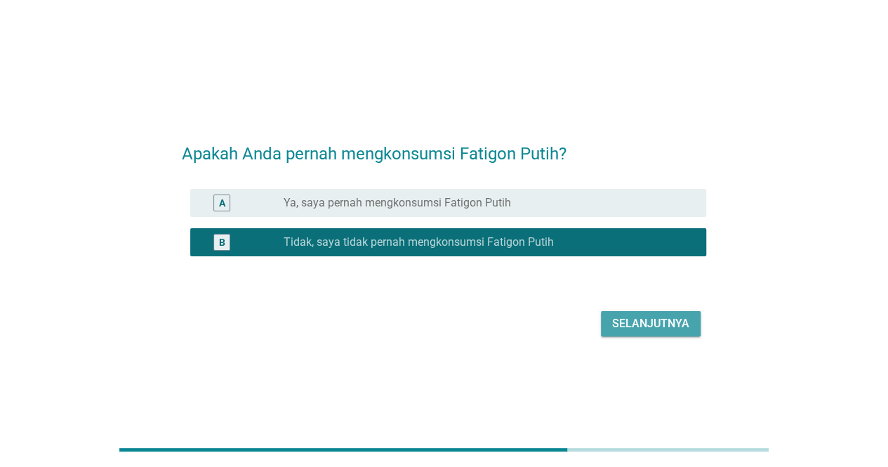
click at [639, 315] on div "Selanjutnya" at bounding box center [650, 323] width 77 height 17
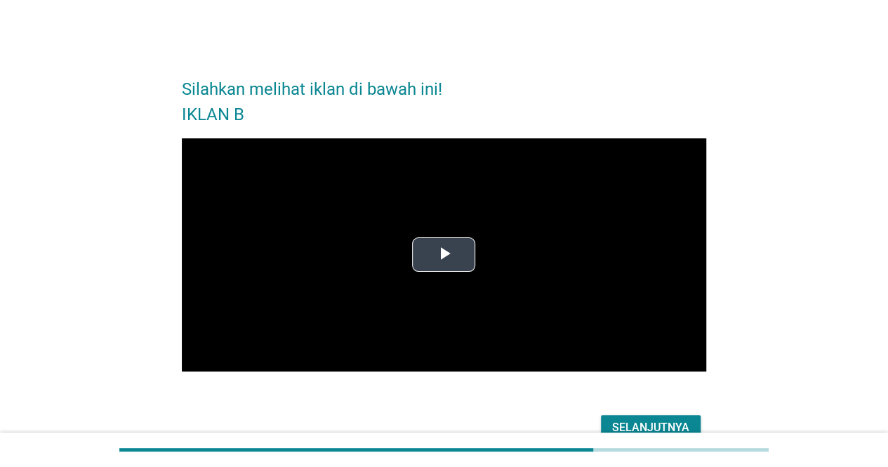
click at [443, 255] on span "Video Player" at bounding box center [443, 255] width 0 height 0
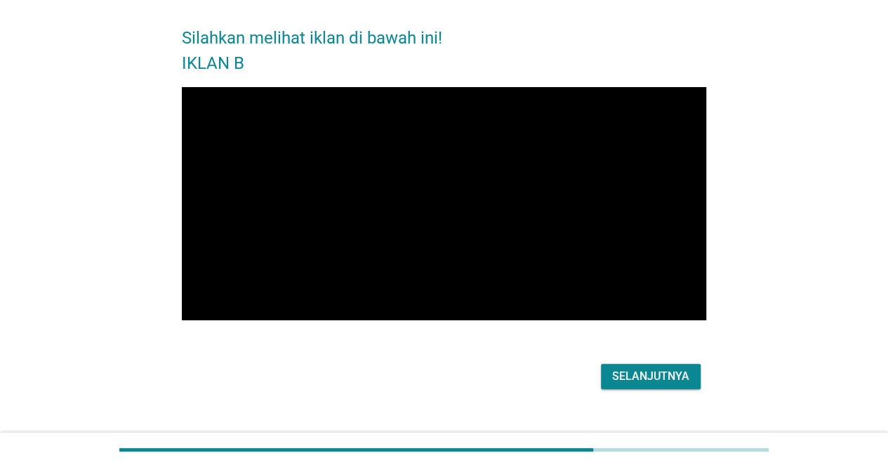
scroll to position [74, 0]
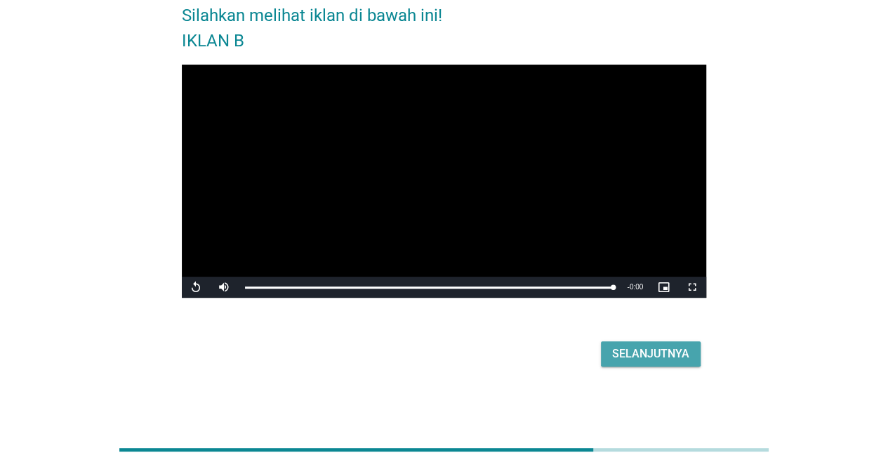
click at [667, 352] on div "Selanjutnya" at bounding box center [650, 353] width 77 height 17
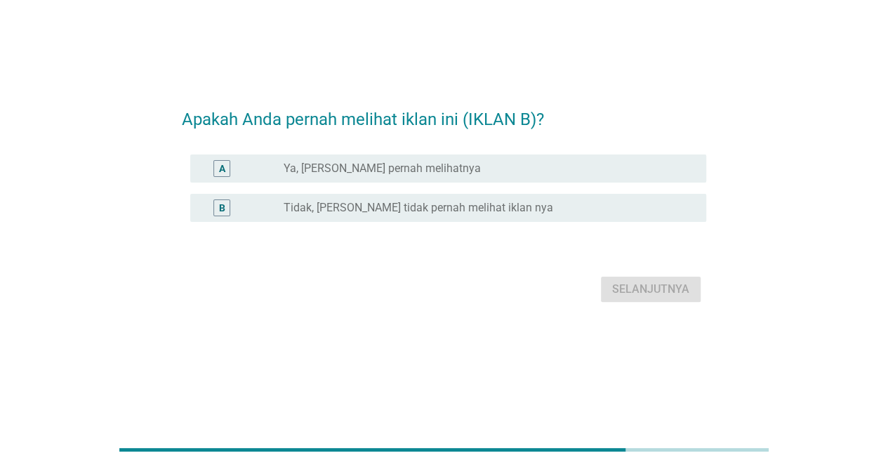
scroll to position [0, 0]
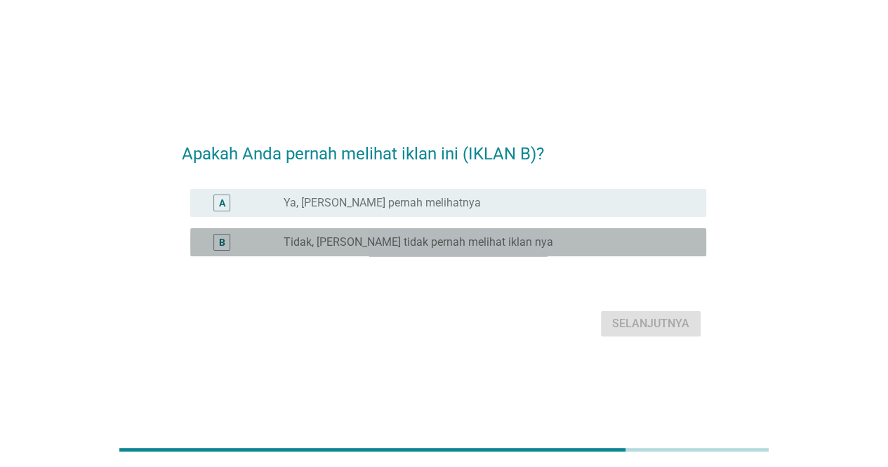
click at [442, 246] on label "Tidak, [PERSON_NAME] tidak pernah melihat iklan nya" at bounding box center [417, 242] width 269 height 14
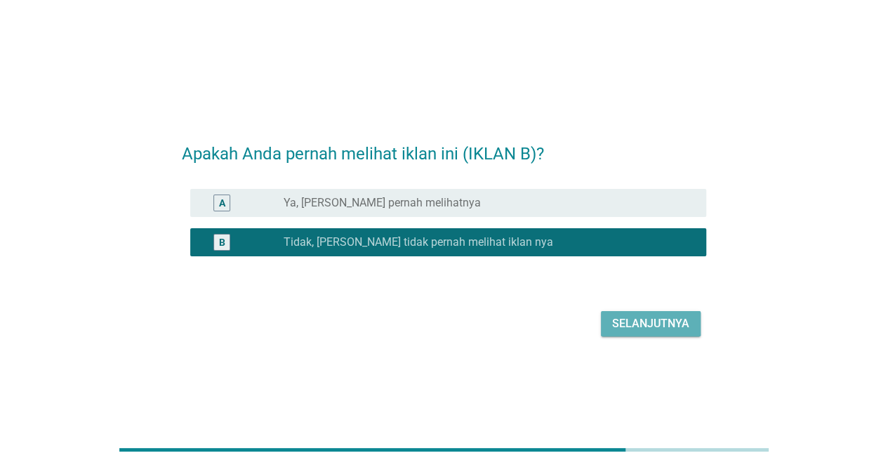
click at [654, 324] on div "Selanjutnya" at bounding box center [650, 323] width 77 height 17
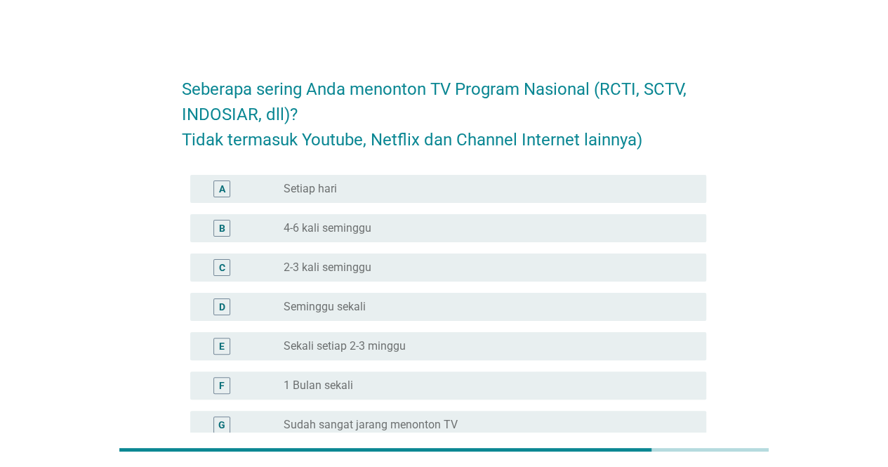
click at [366, 309] on div "radio_button_unchecked Seminggu sekali" at bounding box center [483, 307] width 400 height 14
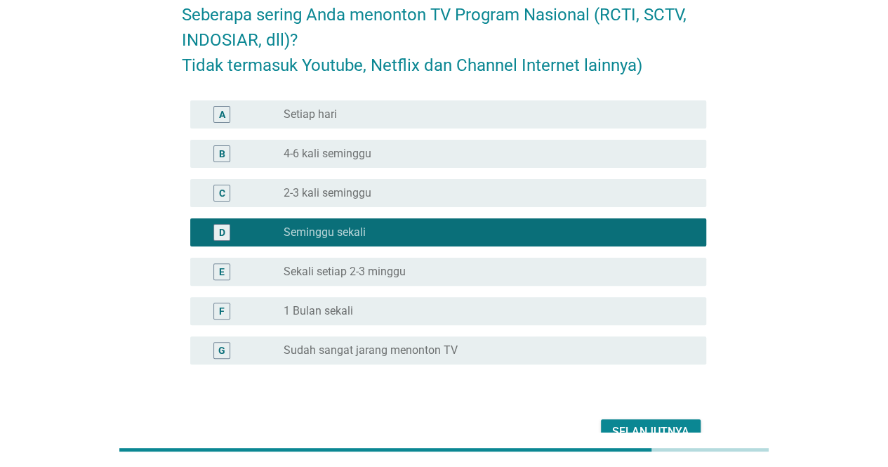
scroll to position [152, 0]
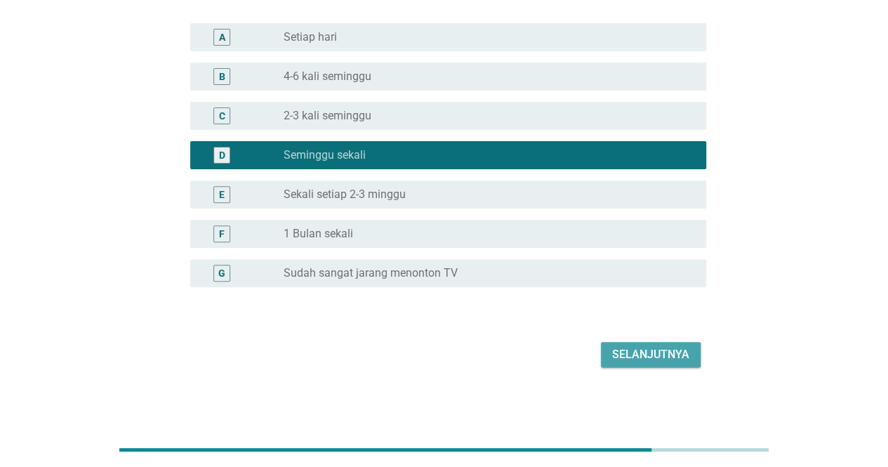
click at [629, 351] on div "Selanjutnya" at bounding box center [650, 354] width 77 height 17
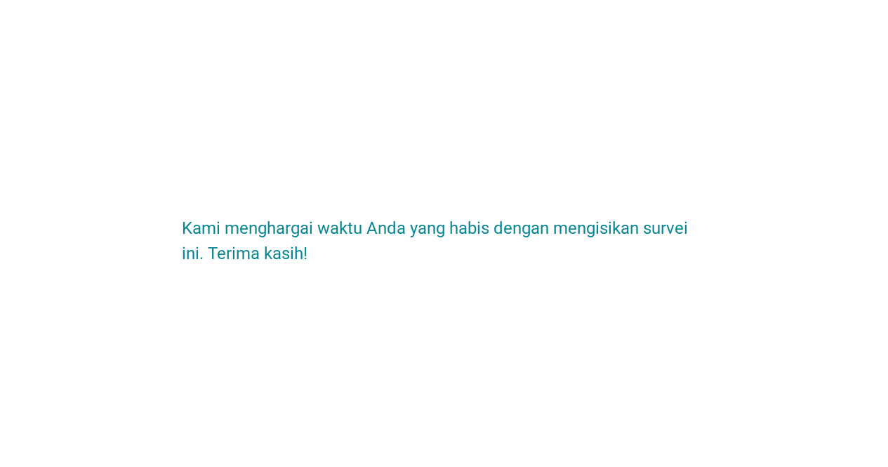
scroll to position [0, 0]
